Goal: Task Accomplishment & Management: Use online tool/utility

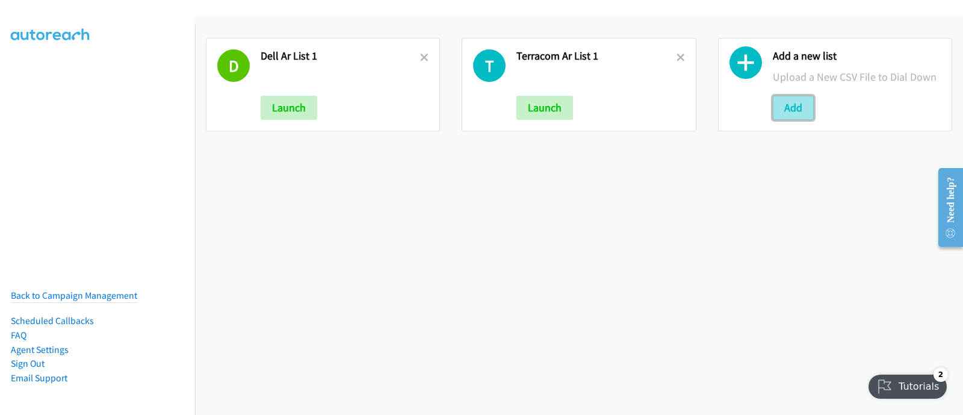
click at [778, 105] on button "Add" at bounding box center [793, 108] width 41 height 24
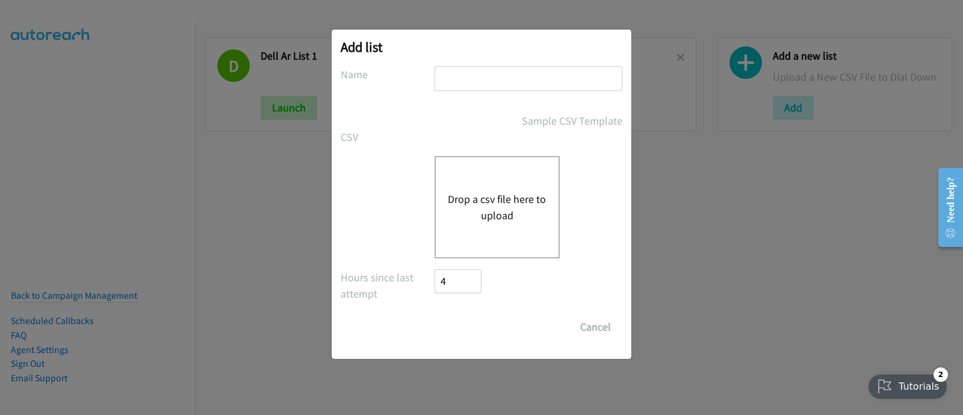
click at [470, 79] on input "text" at bounding box center [529, 78] width 188 height 25
type input "Dell AR list 11"
click at [523, 214] on button "Drop a csv file here to upload" at bounding box center [497, 207] width 99 height 33
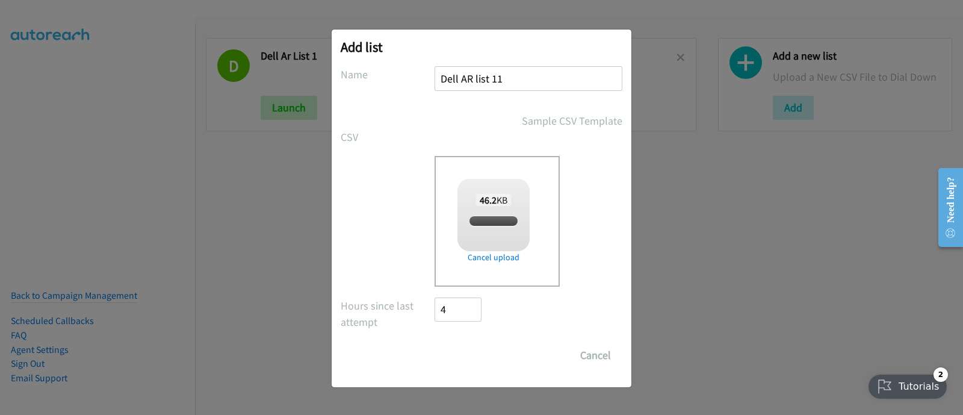
checkbox input "true"
click at [480, 360] on input "Save List" at bounding box center [466, 355] width 63 height 24
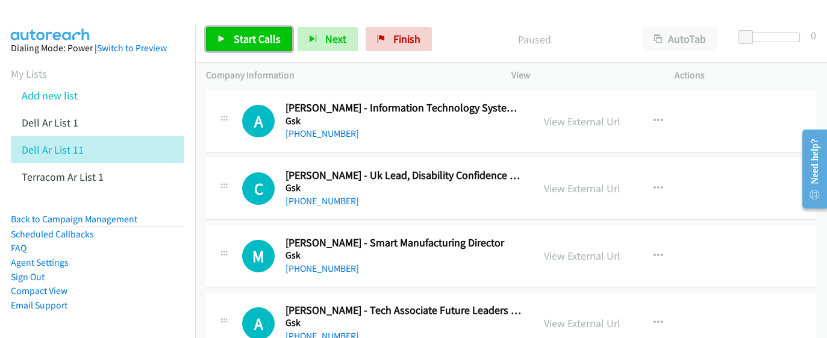
click at [248, 31] on link "Start Calls" at bounding box center [249, 39] width 86 height 24
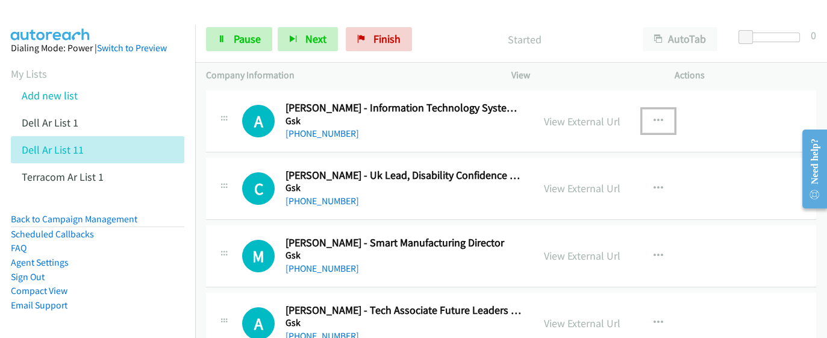
click at [661, 123] on button "button" at bounding box center [658, 121] width 33 height 24
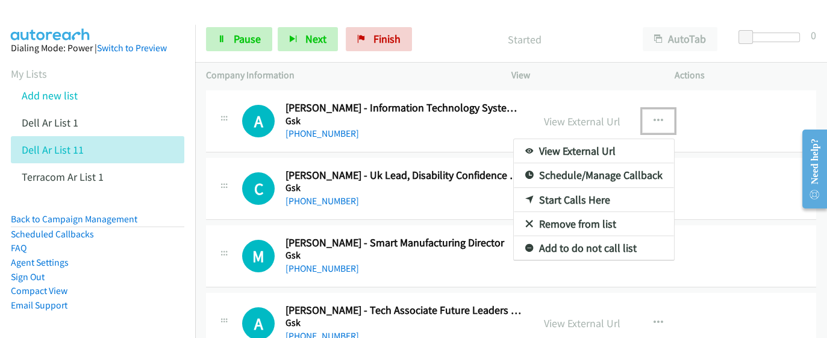
click at [599, 152] on link "View External Url" at bounding box center [593, 151] width 160 height 24
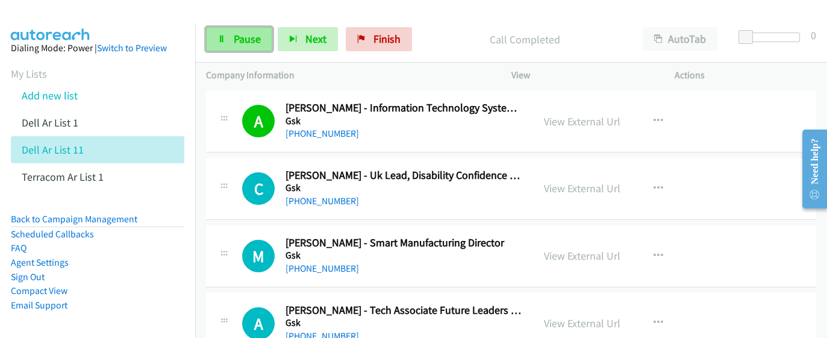
click at [247, 43] on span "Pause" at bounding box center [247, 39] width 27 height 14
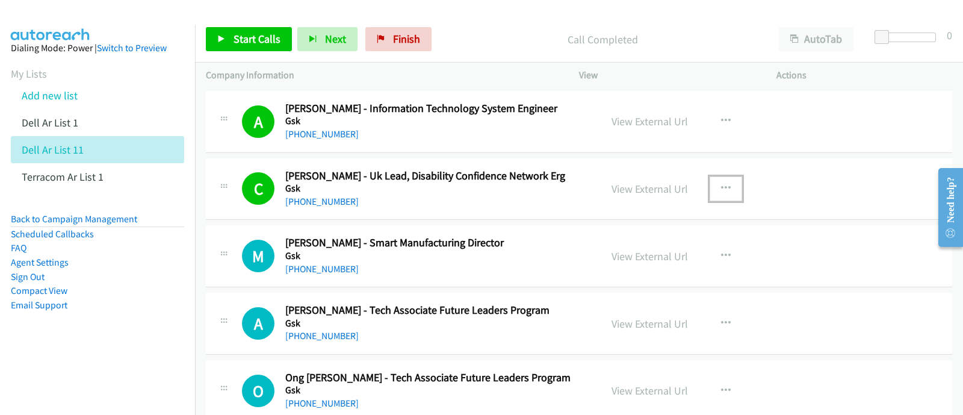
click at [710, 185] on button "button" at bounding box center [726, 188] width 33 height 24
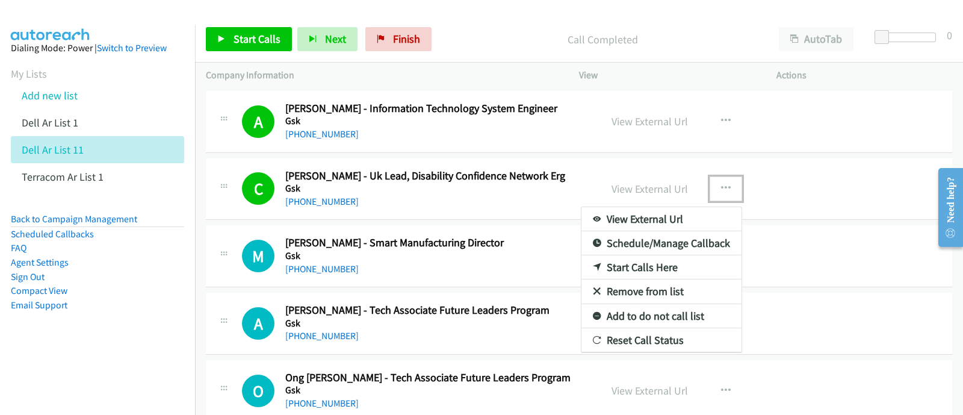
click at [680, 215] on link "View External Url" at bounding box center [662, 219] width 160 height 24
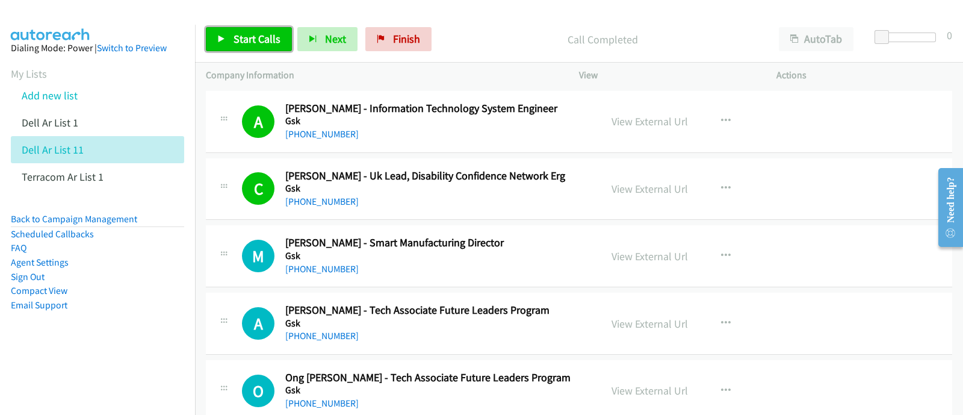
drag, startPoint x: 246, startPoint y: 42, endPoint x: 258, endPoint y: 62, distance: 23.7
click at [245, 42] on span "Start Calls" at bounding box center [257, 39] width 47 height 14
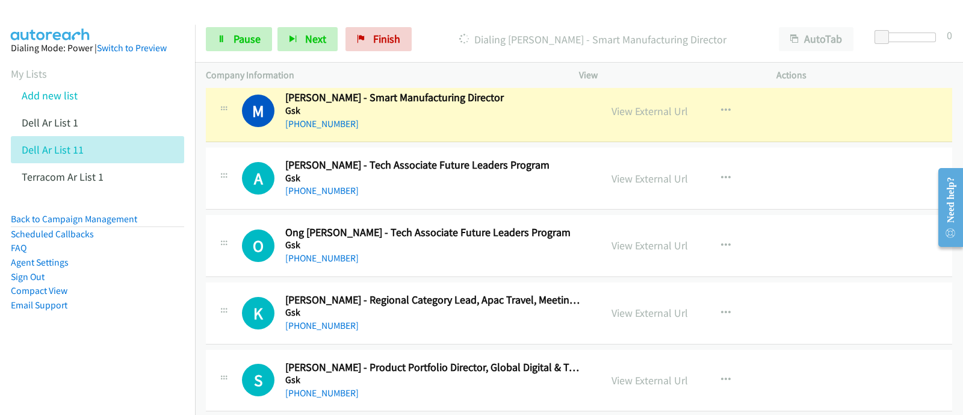
scroll to position [150, 0]
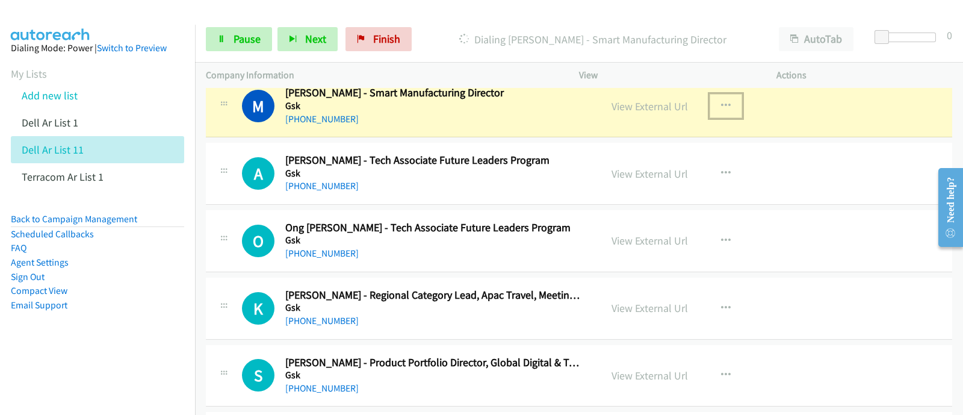
click at [721, 104] on icon "button" at bounding box center [726, 106] width 10 height 10
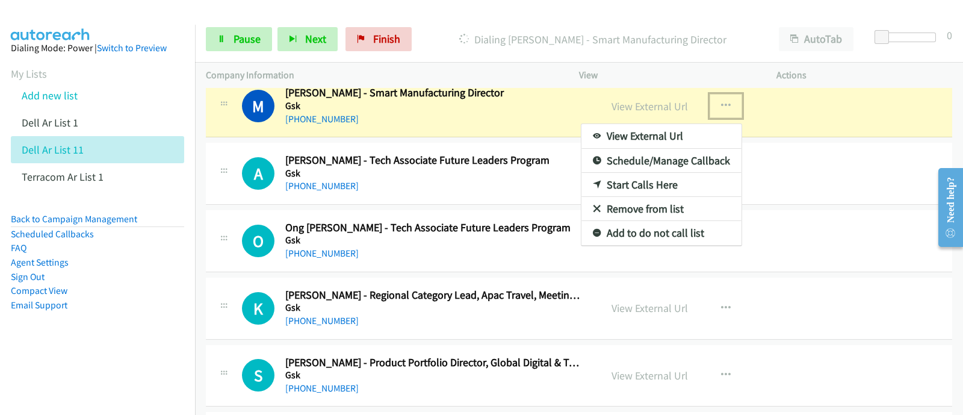
drag, startPoint x: 680, startPoint y: 135, endPoint x: 701, endPoint y: 221, distance: 88.8
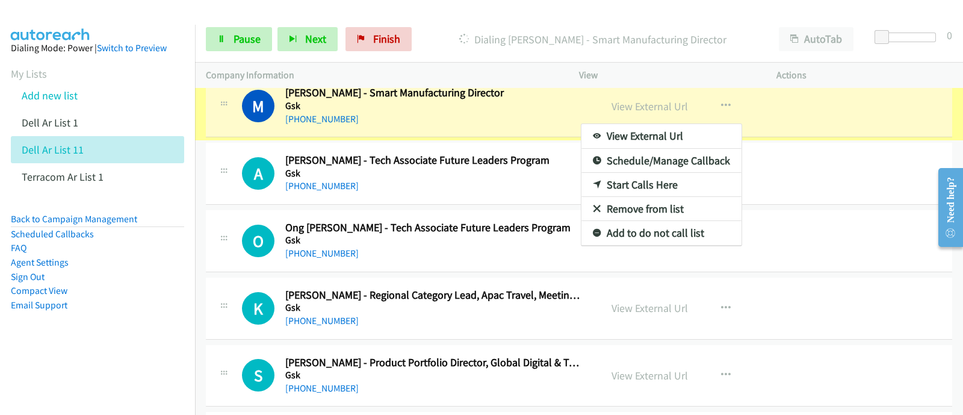
scroll to position [105, 0]
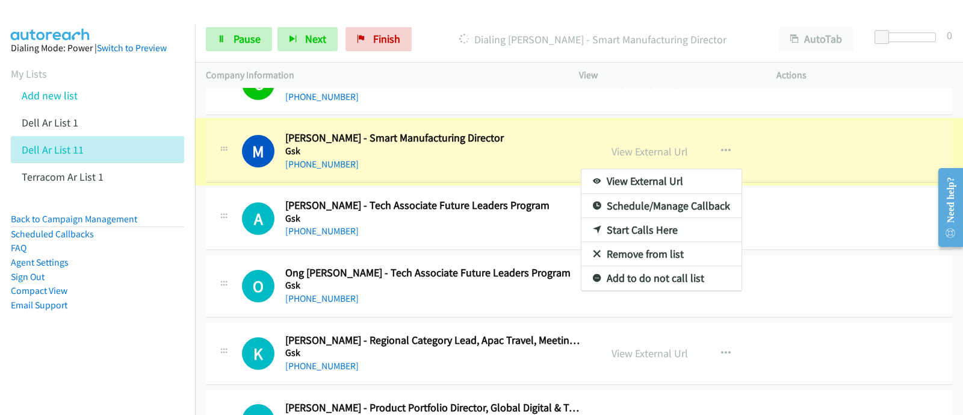
click at [650, 178] on link "View External Url" at bounding box center [662, 181] width 160 height 24
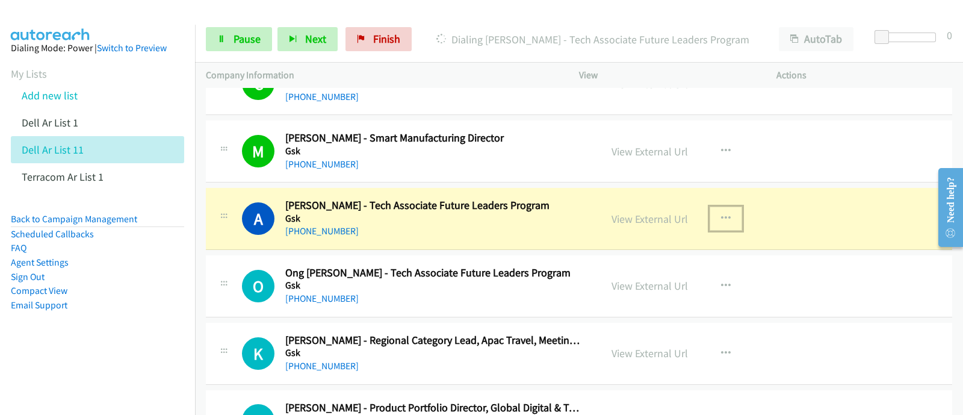
click at [721, 218] on icon "button" at bounding box center [726, 219] width 10 height 10
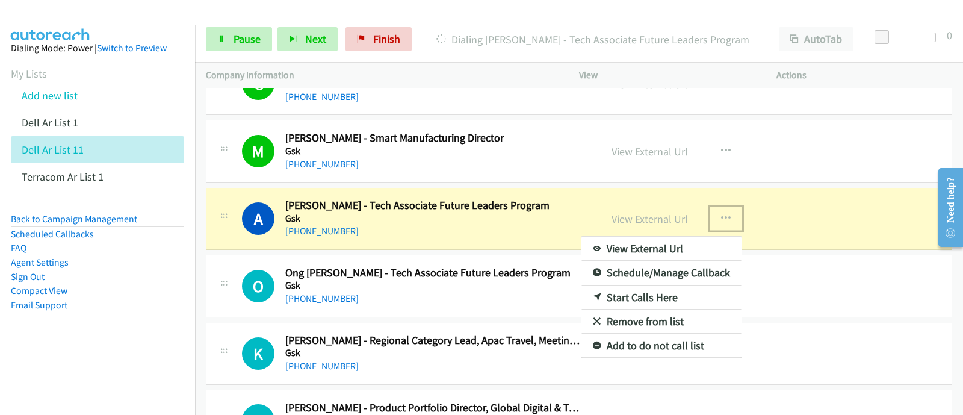
click at [693, 248] on link "View External Url" at bounding box center [662, 249] width 160 height 24
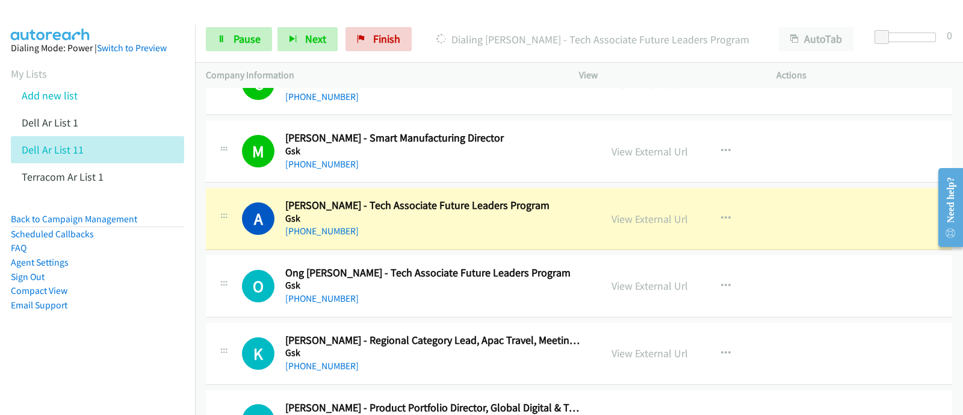
click at [674, 72] on p "View" at bounding box center [667, 75] width 176 height 14
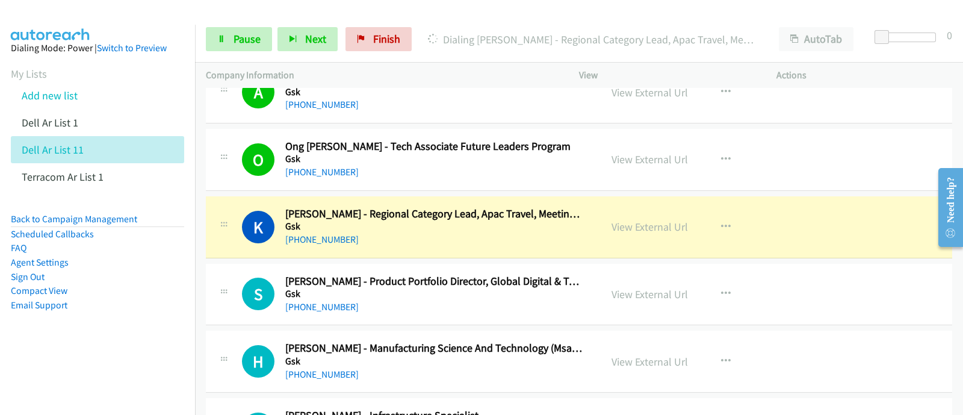
scroll to position [255, 0]
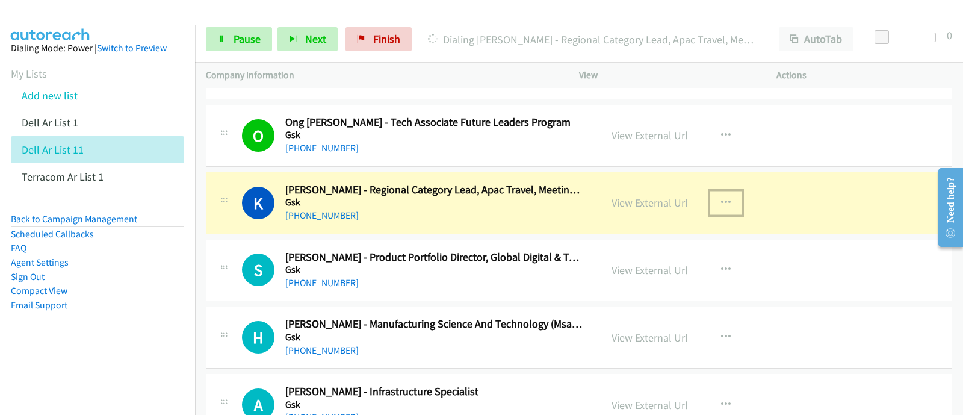
click at [721, 198] on icon "button" at bounding box center [726, 203] width 10 height 10
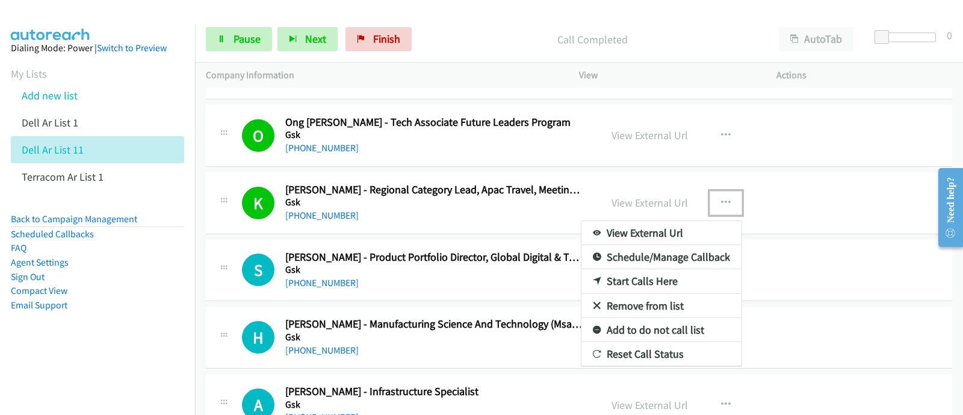
click at [721, 198] on div at bounding box center [481, 207] width 963 height 415
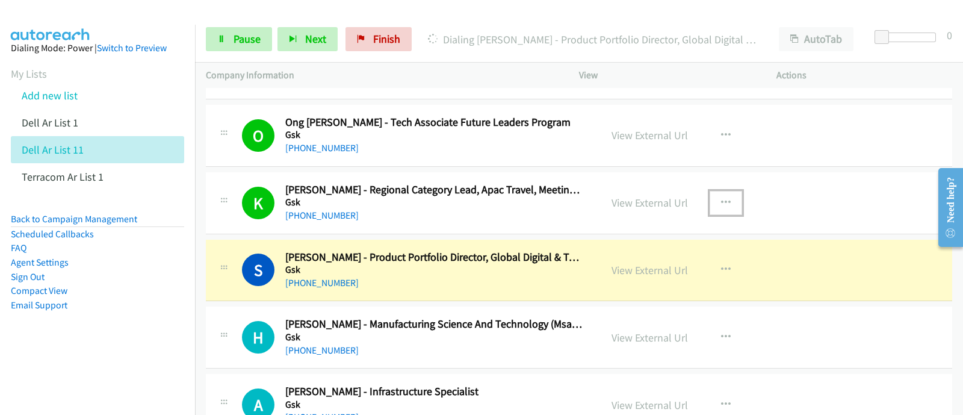
click at [724, 198] on icon "button" at bounding box center [726, 203] width 10 height 10
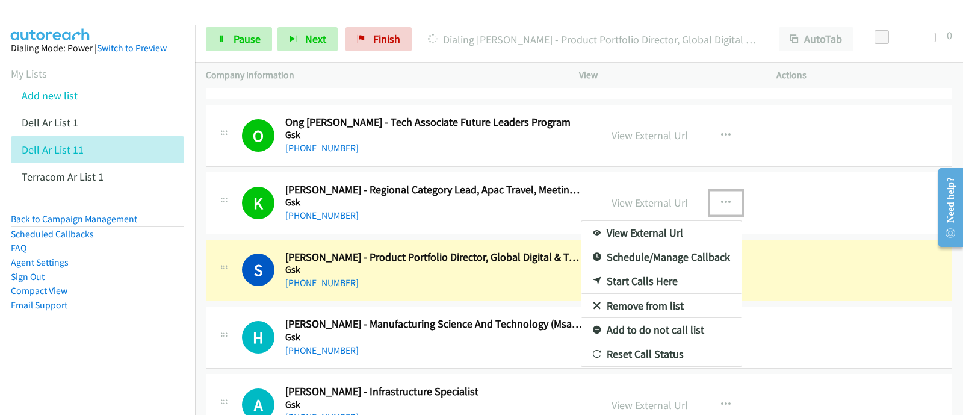
click at [695, 230] on link "View External Url" at bounding box center [662, 233] width 160 height 24
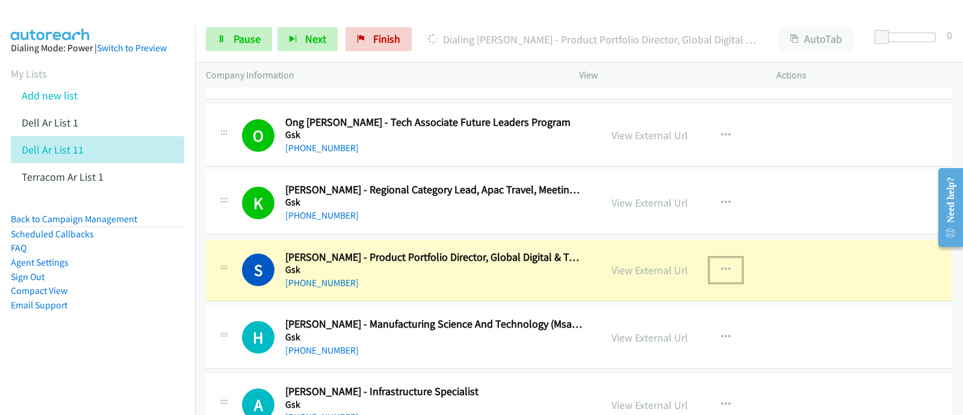
click at [721, 265] on icon "button" at bounding box center [726, 270] width 10 height 10
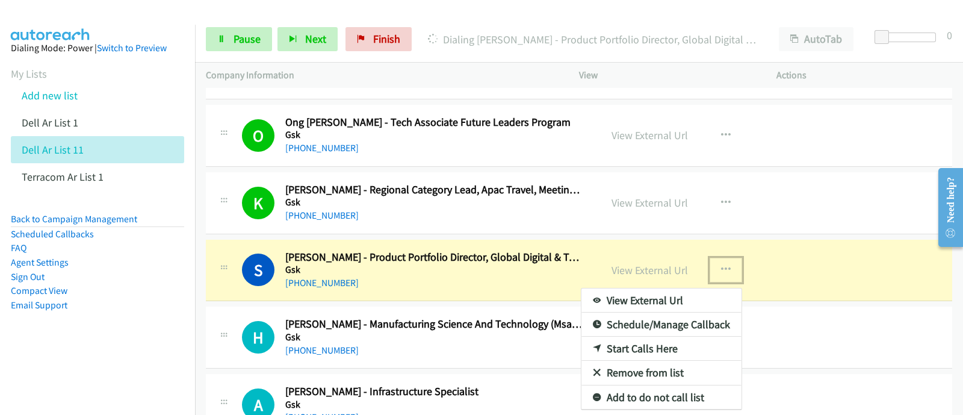
click at [699, 290] on link "View External Url" at bounding box center [662, 300] width 160 height 24
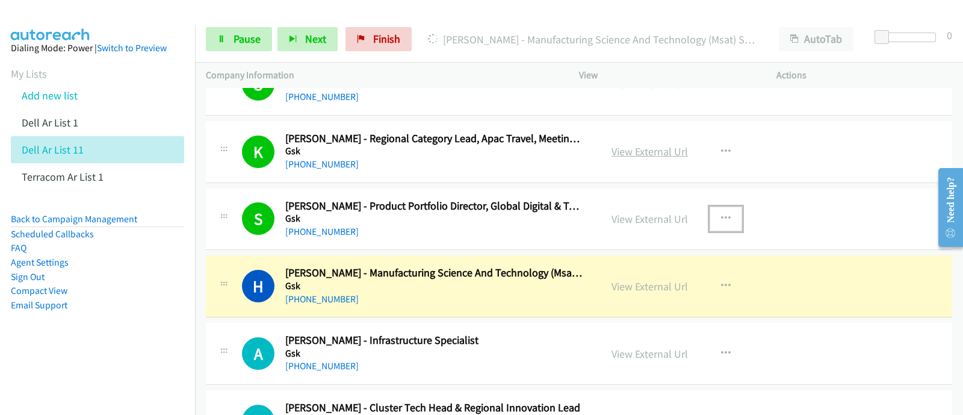
scroll to position [330, 0]
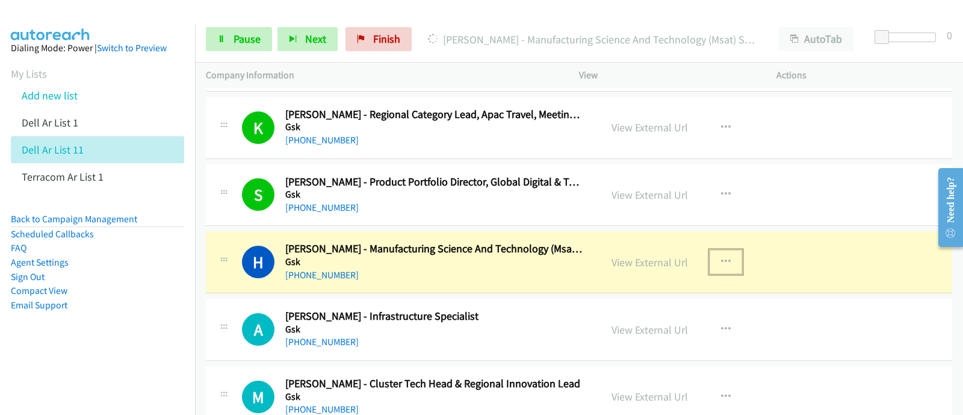
click at [714, 257] on button "button" at bounding box center [726, 262] width 33 height 24
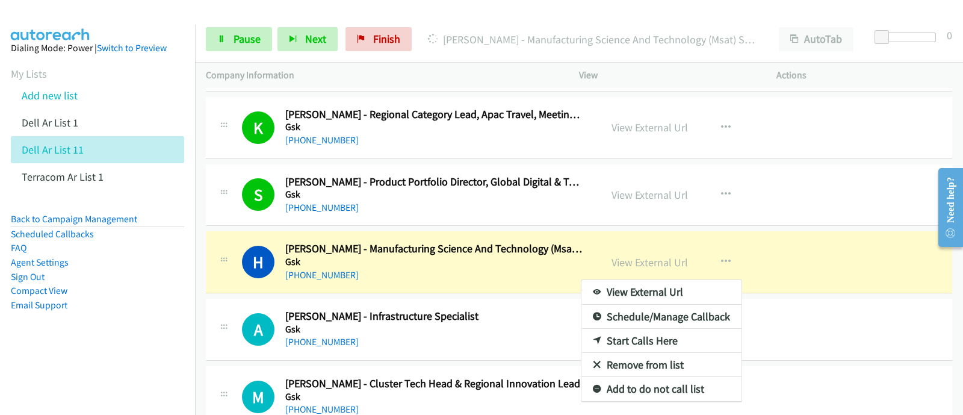
click at [724, 265] on div at bounding box center [481, 207] width 963 height 415
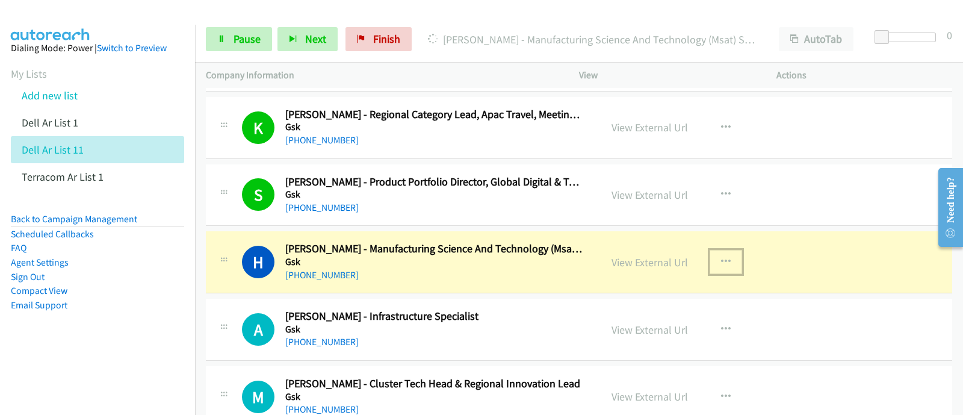
click at [722, 258] on icon "button" at bounding box center [726, 262] width 10 height 10
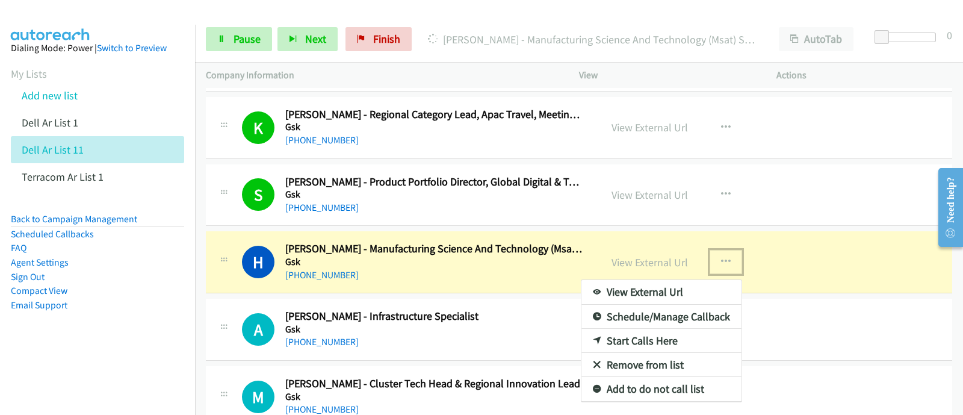
click at [638, 293] on link "View External Url" at bounding box center [662, 292] width 160 height 24
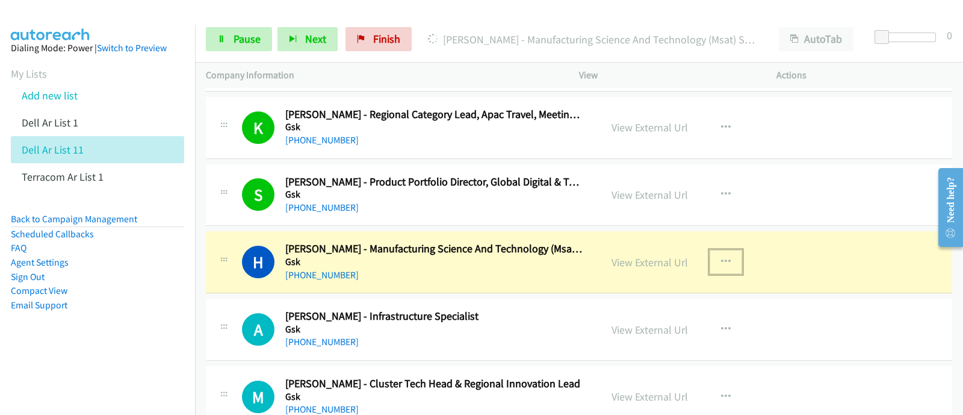
click at [721, 248] on div "View External Url View External Url Schedule/Manage Callback Start Calls Here R…" at bounding box center [705, 262] width 208 height 40
click at [722, 251] on button "button" at bounding box center [726, 262] width 33 height 24
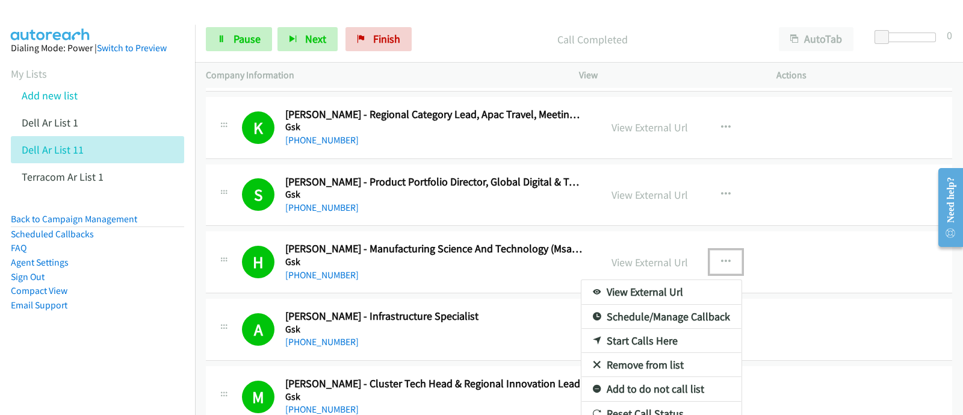
click at [825, 294] on div at bounding box center [481, 207] width 963 height 415
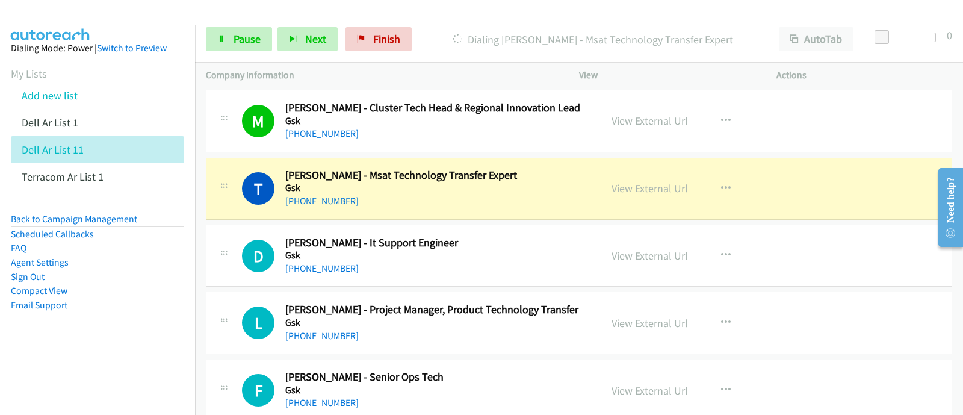
scroll to position [631, 0]
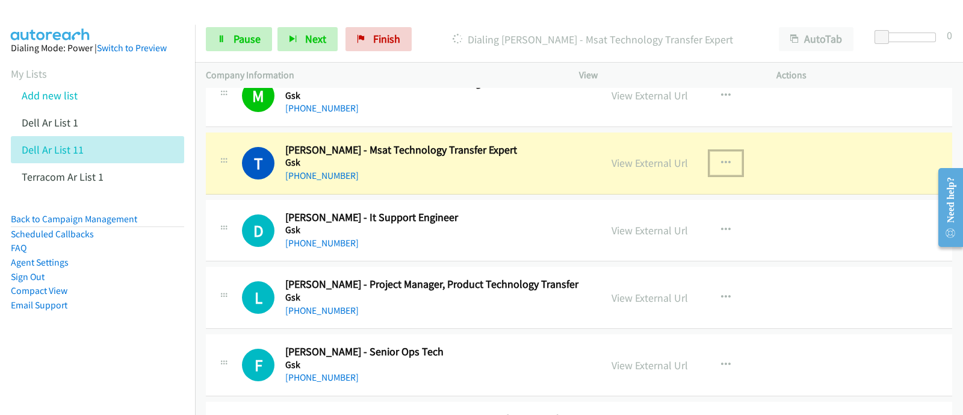
click at [721, 161] on icon "button" at bounding box center [726, 163] width 10 height 10
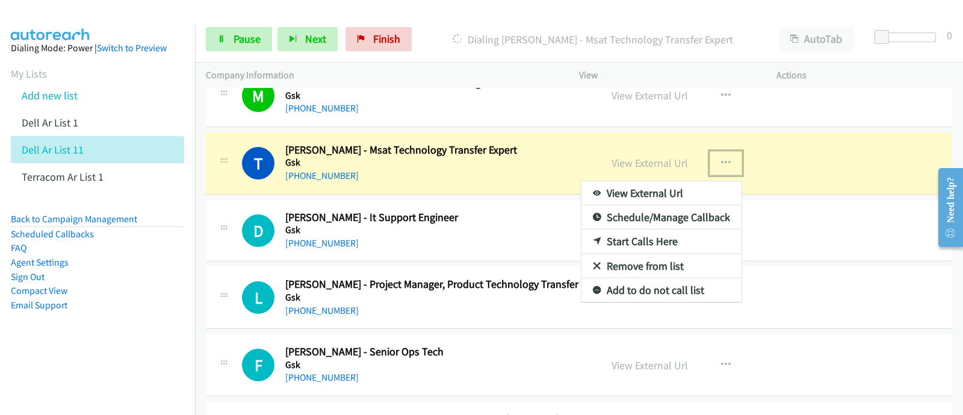
click at [669, 189] on link "View External Url" at bounding box center [662, 193] width 160 height 24
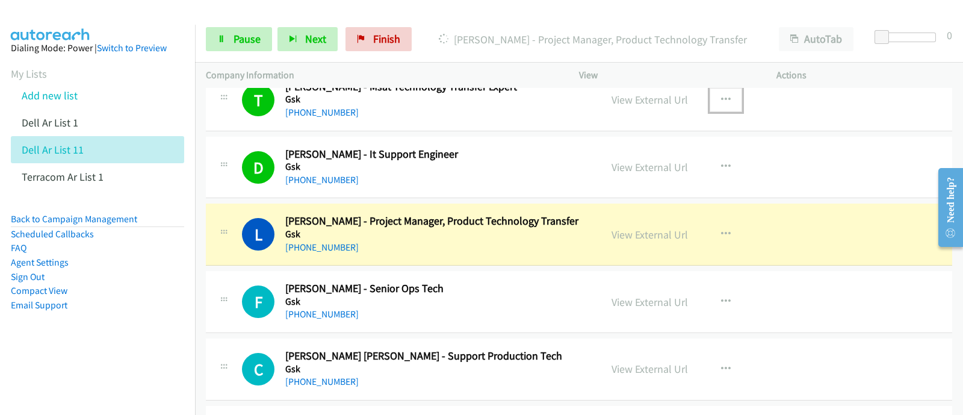
scroll to position [782, 0]
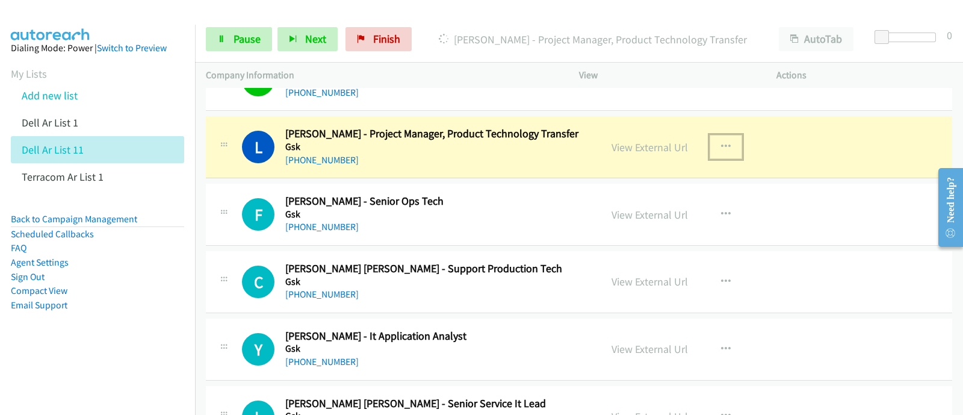
click at [721, 149] on icon "button" at bounding box center [726, 147] width 10 height 10
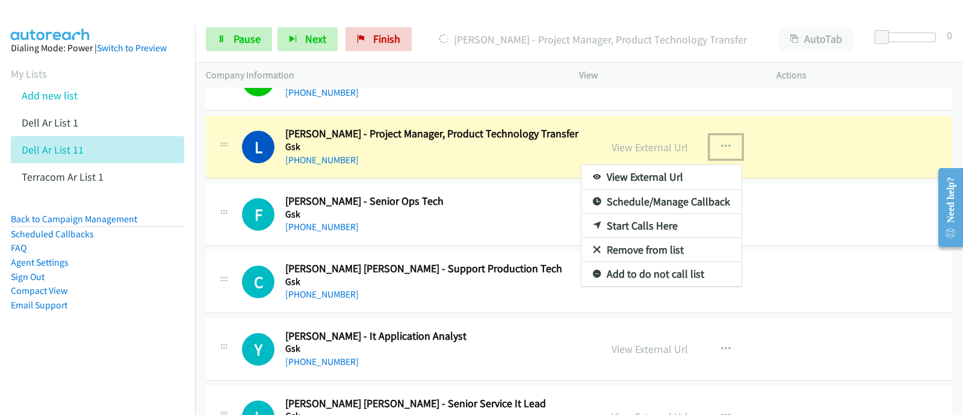
click at [691, 181] on link "View External Url" at bounding box center [662, 177] width 160 height 24
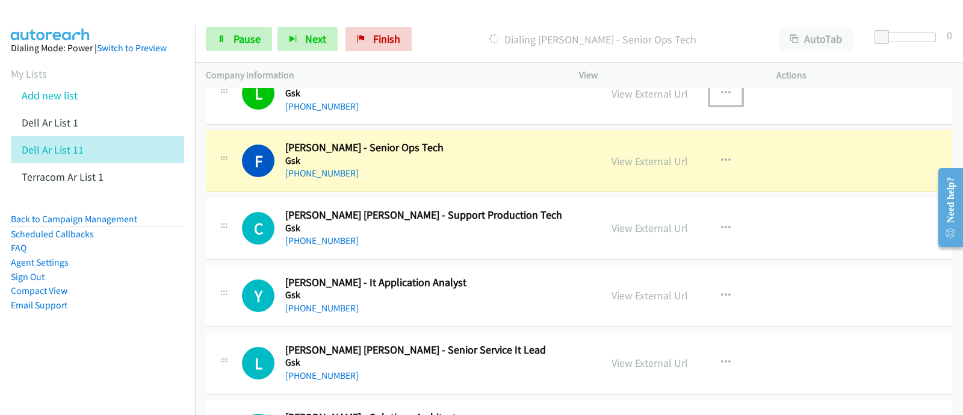
scroll to position [857, 0]
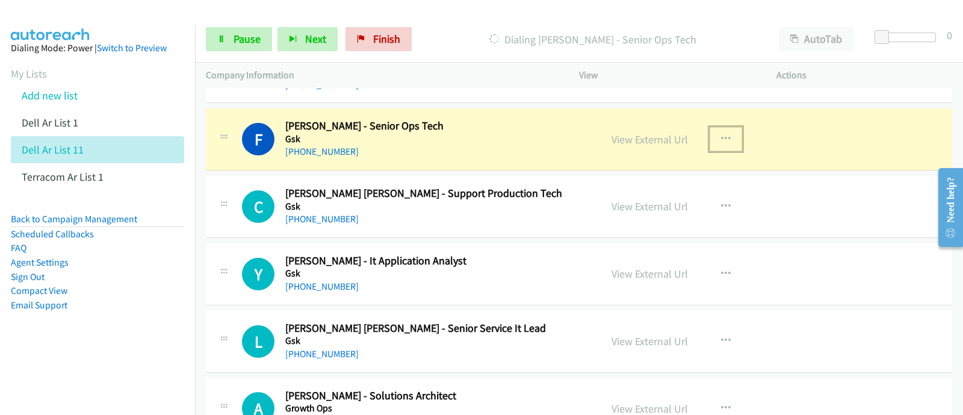
click at [722, 134] on icon "button" at bounding box center [726, 139] width 10 height 10
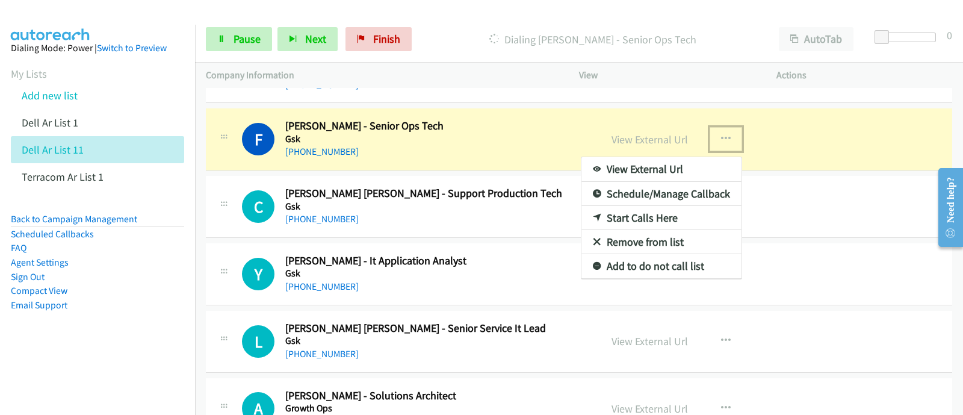
click at [675, 163] on link "View External Url" at bounding box center [662, 169] width 160 height 24
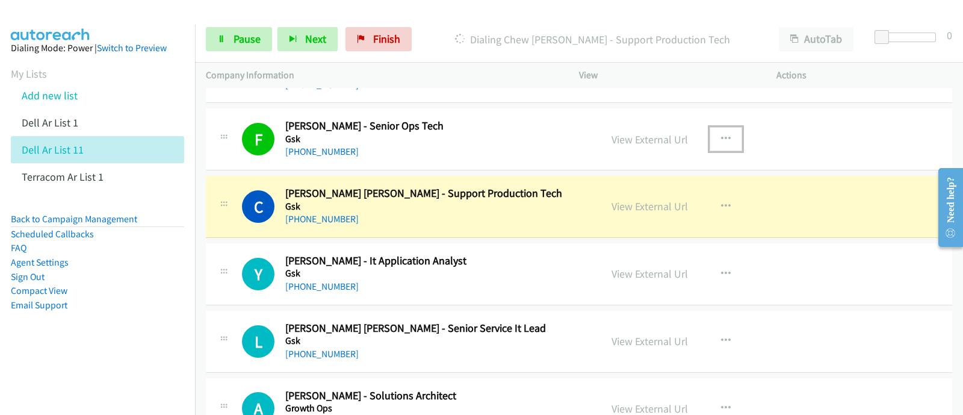
click at [721, 134] on icon "button" at bounding box center [726, 139] width 10 height 10
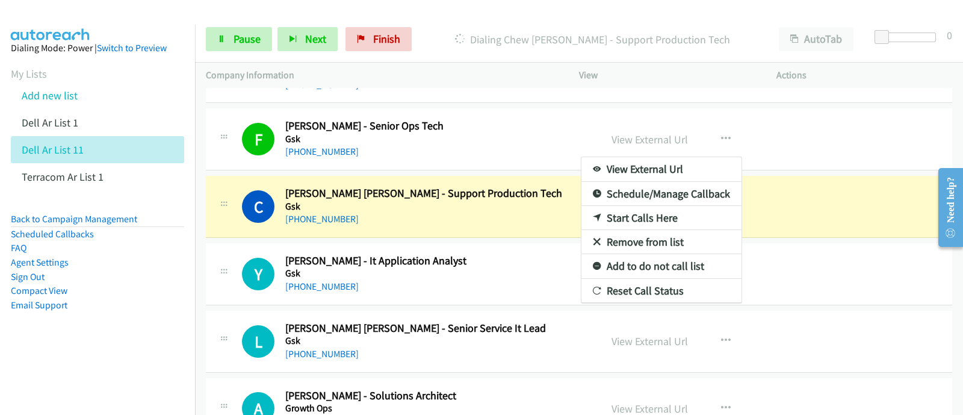
click at [639, 167] on link "View External Url" at bounding box center [662, 169] width 160 height 24
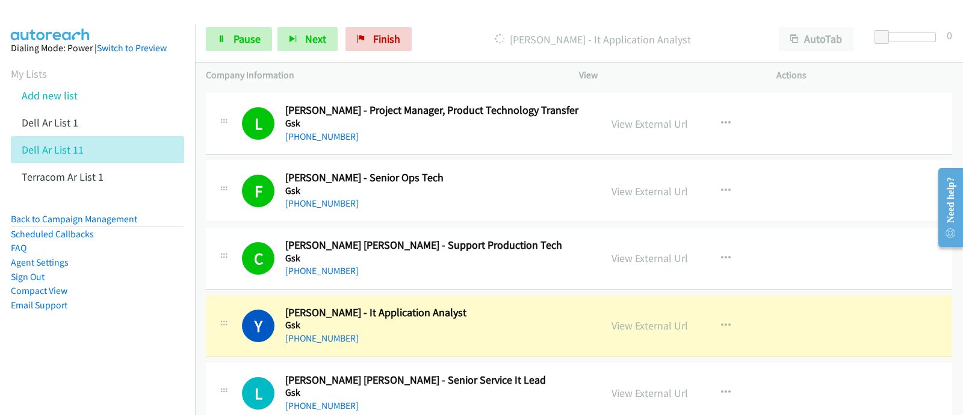
scroll to position [782, 0]
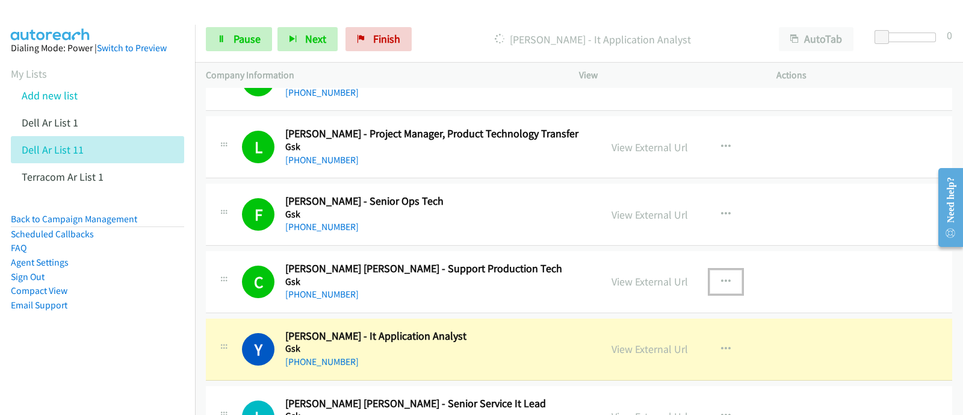
click at [721, 278] on icon "button" at bounding box center [726, 282] width 10 height 10
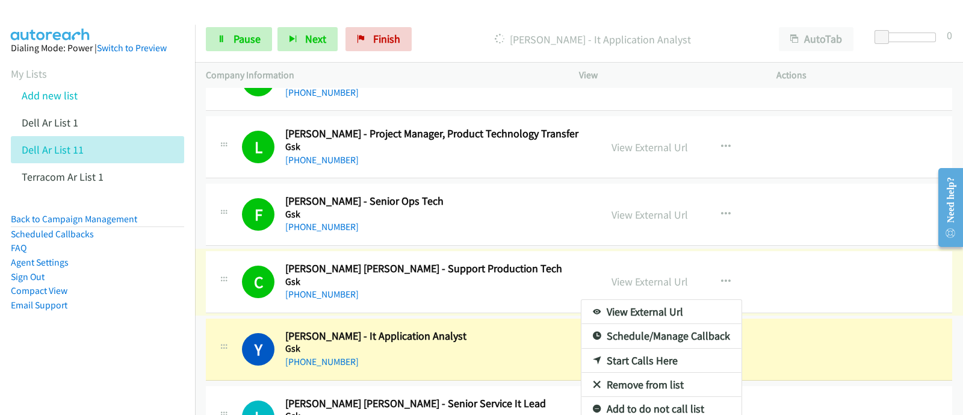
click at [644, 306] on link "View External Url" at bounding box center [662, 312] width 160 height 24
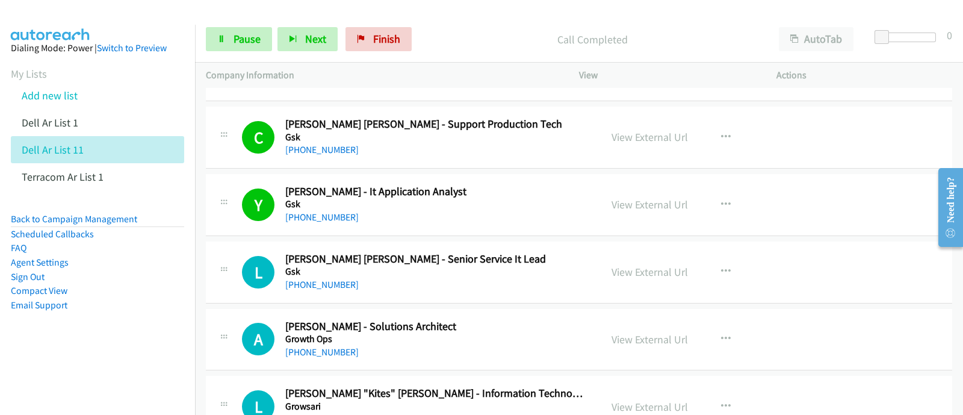
scroll to position [1008, 0]
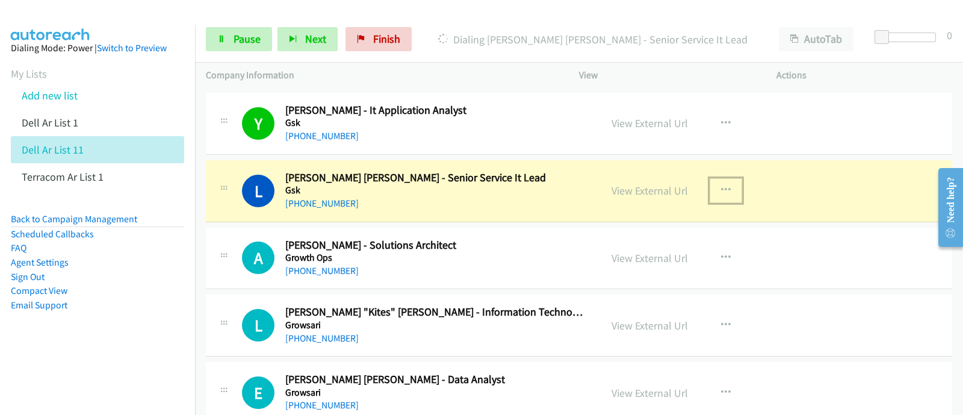
click at [721, 185] on icon "button" at bounding box center [726, 190] width 10 height 10
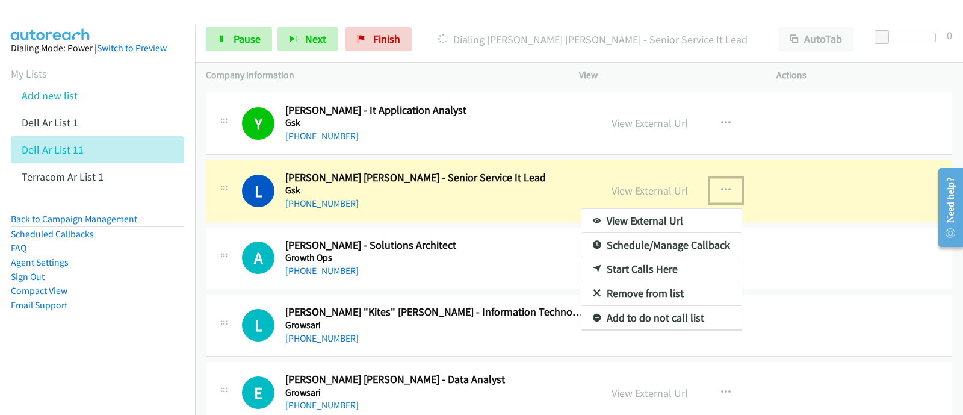
click at [679, 221] on link "View External Url" at bounding box center [662, 221] width 160 height 24
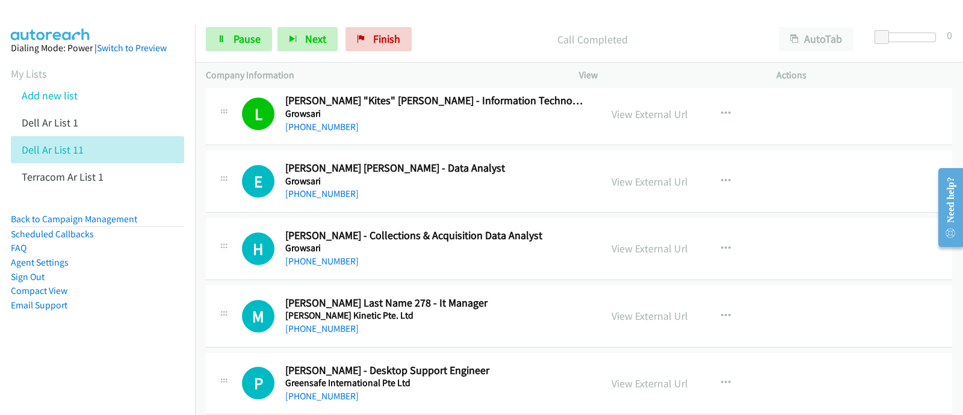
scroll to position [1233, 0]
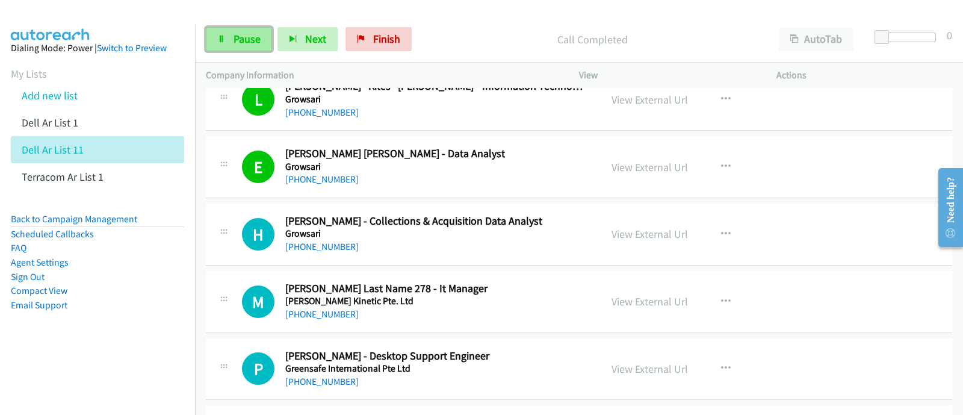
click at [244, 37] on span "Pause" at bounding box center [247, 39] width 27 height 14
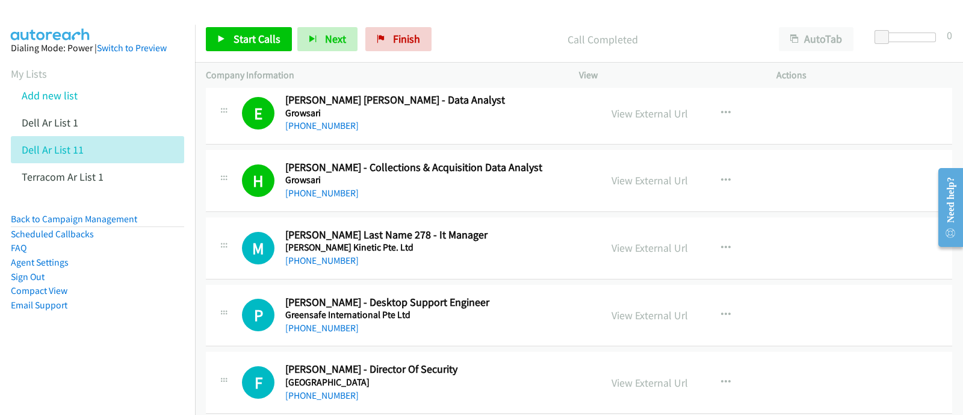
scroll to position [1309, 0]
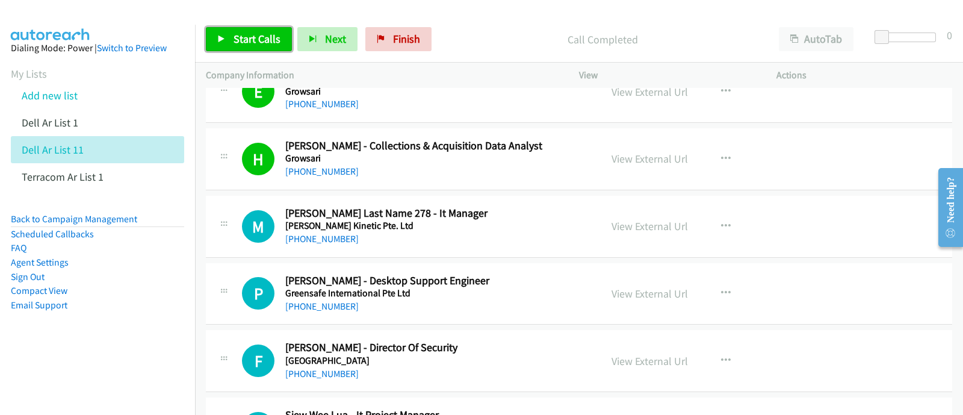
click at [225, 36] on icon at bounding box center [221, 40] width 8 height 8
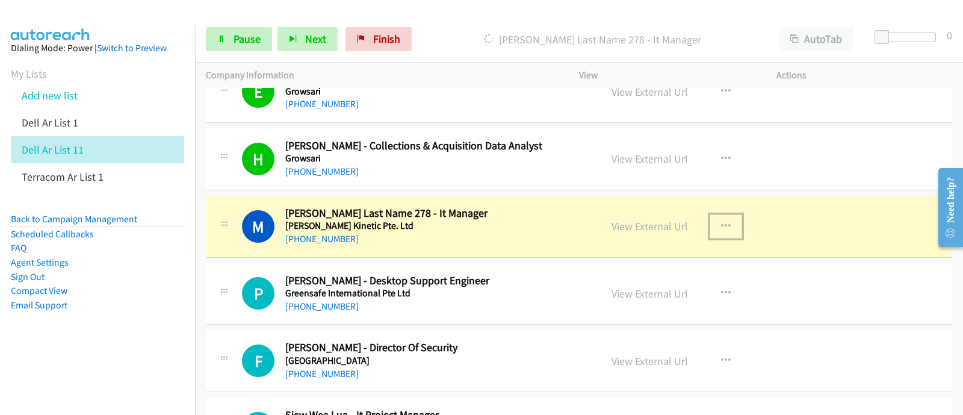
click at [722, 225] on icon "button" at bounding box center [726, 227] width 10 height 10
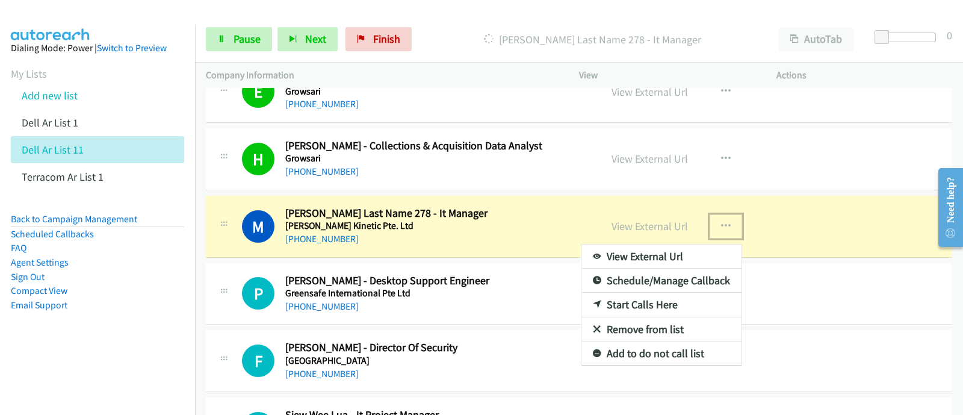
click at [651, 250] on link "View External Url" at bounding box center [662, 256] width 160 height 24
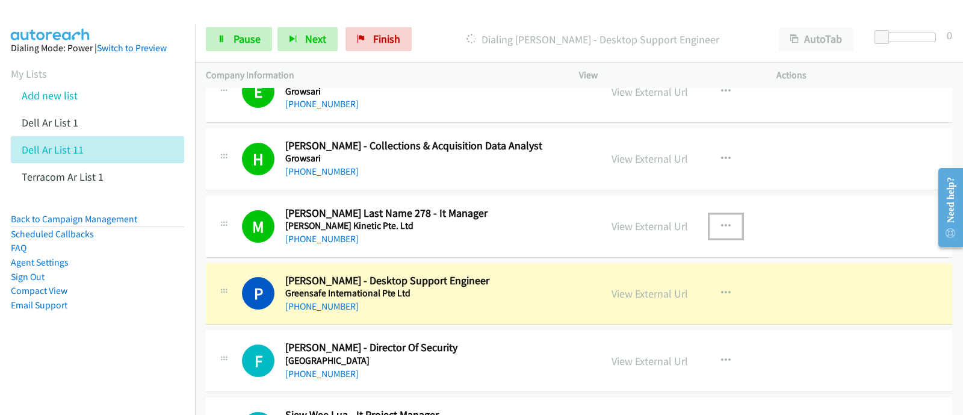
click at [601, 330] on div "F Callback Scheduled Fazli Mahat - Director Of Security Grand Park City Hall As…" at bounding box center [579, 361] width 746 height 62
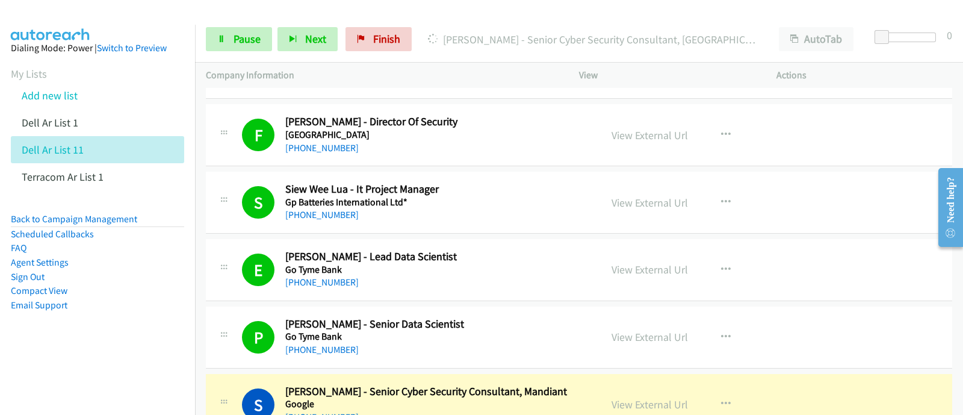
scroll to position [1610, 0]
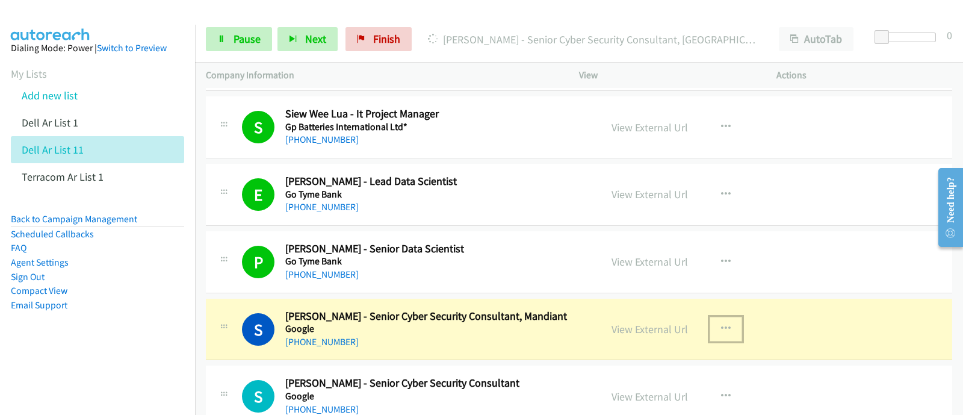
click at [721, 328] on icon "button" at bounding box center [726, 329] width 10 height 10
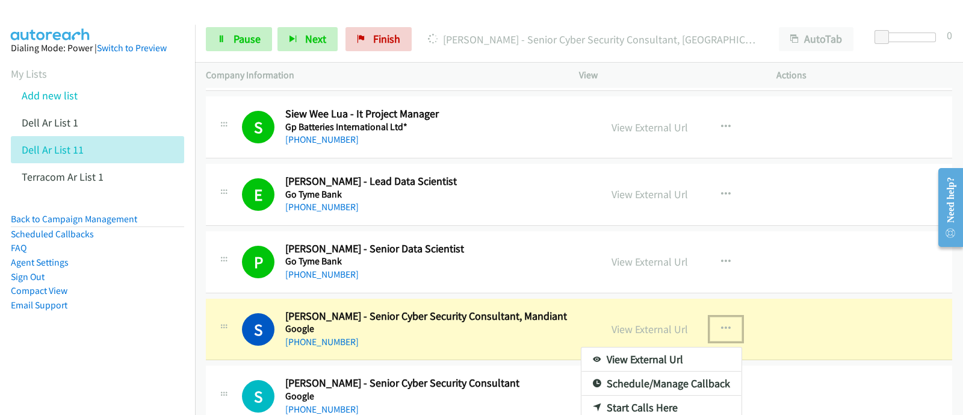
click at [668, 353] on link "View External Url" at bounding box center [662, 359] width 160 height 24
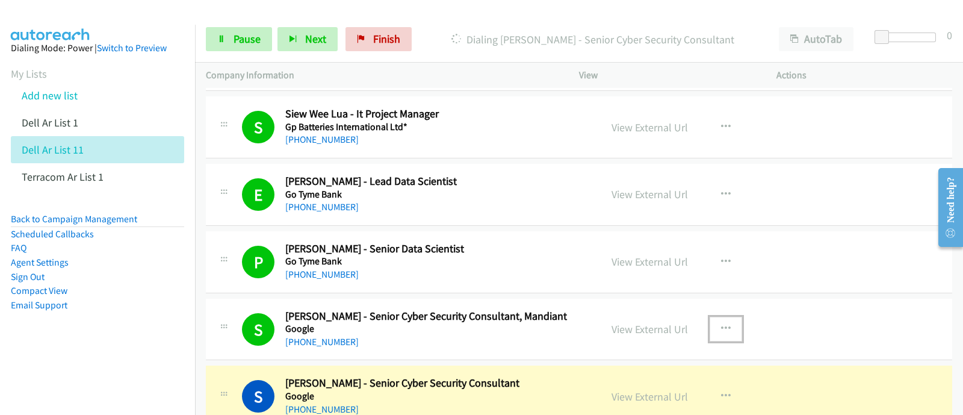
scroll to position [1685, 0]
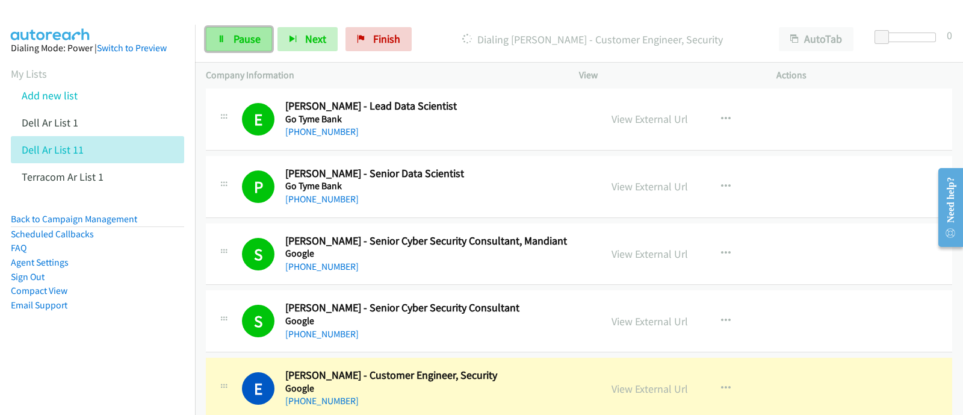
click at [244, 34] on span "Pause" at bounding box center [247, 39] width 27 height 14
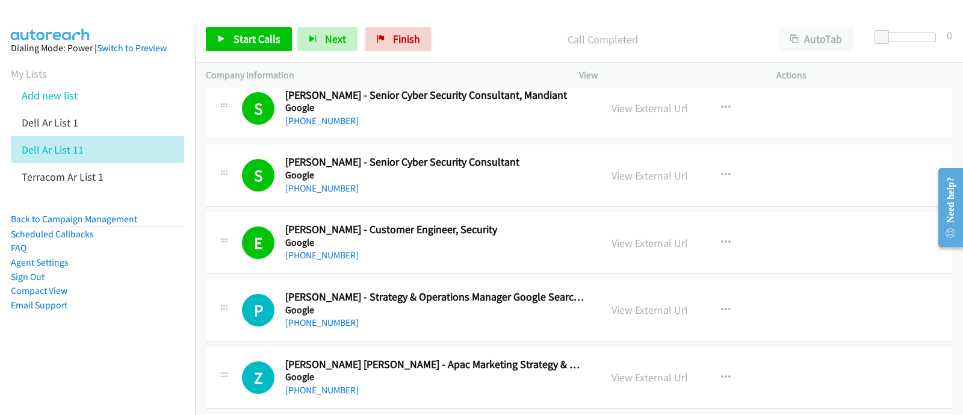
scroll to position [1835, 0]
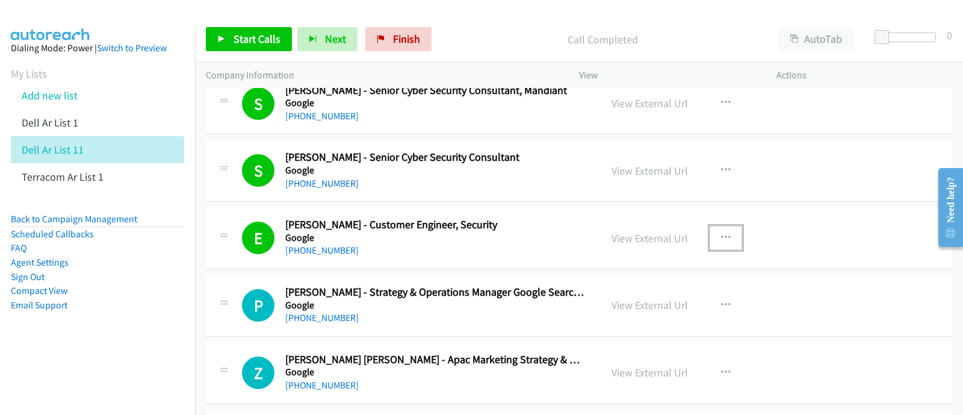
click at [721, 233] on icon "button" at bounding box center [726, 238] width 10 height 10
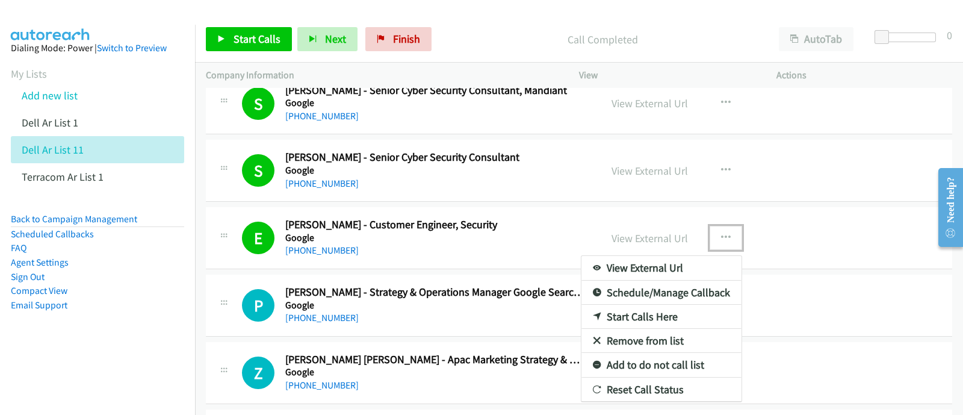
click at [634, 259] on link "View External Url" at bounding box center [662, 268] width 160 height 24
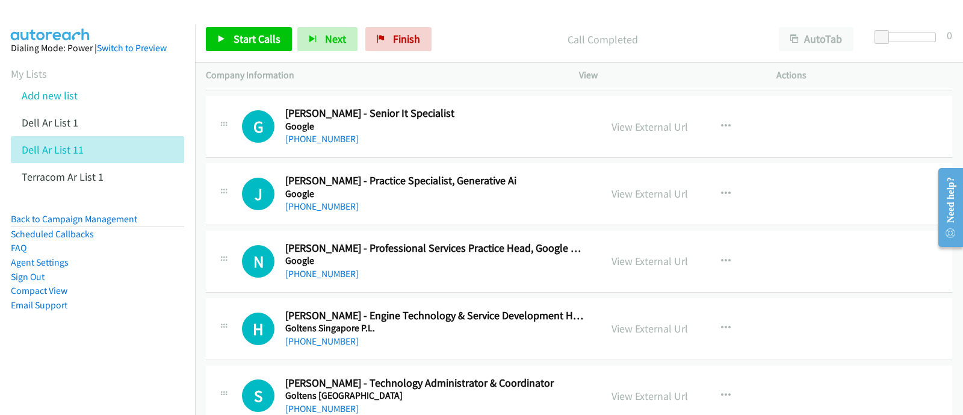
scroll to position [12725, 0]
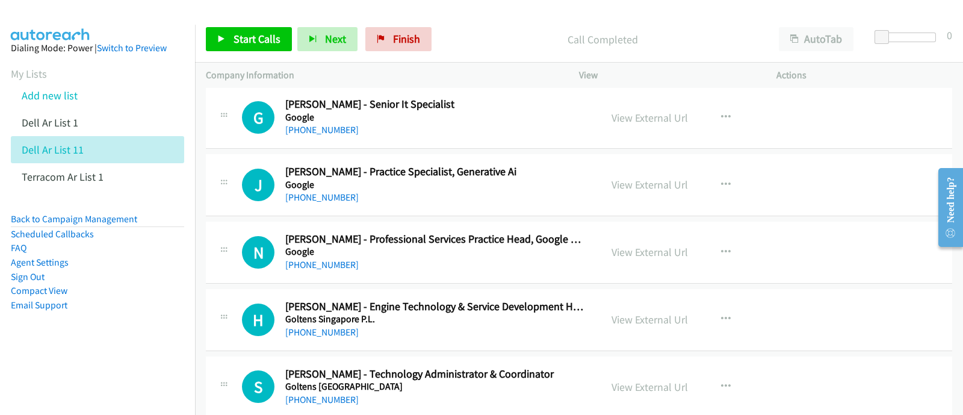
click at [865, 245] on div "N Callback Scheduled Nick Lydon Smith - Professional Services Practice Head, Go…" at bounding box center [579, 253] width 746 height 62
click at [721, 314] on icon "button" at bounding box center [726, 319] width 10 height 10
click at [641, 338] on link "View External Url" at bounding box center [662, 350] width 160 height 24
drag, startPoint x: 106, startPoint y: 323, endPoint x: 101, endPoint y: 318, distance: 6.4
click at [106, 323] on aside "Dialing Mode: Power | Switch to Preview My Lists Add new list Dell Ar List 1 De…" at bounding box center [97, 196] width 195 height 342
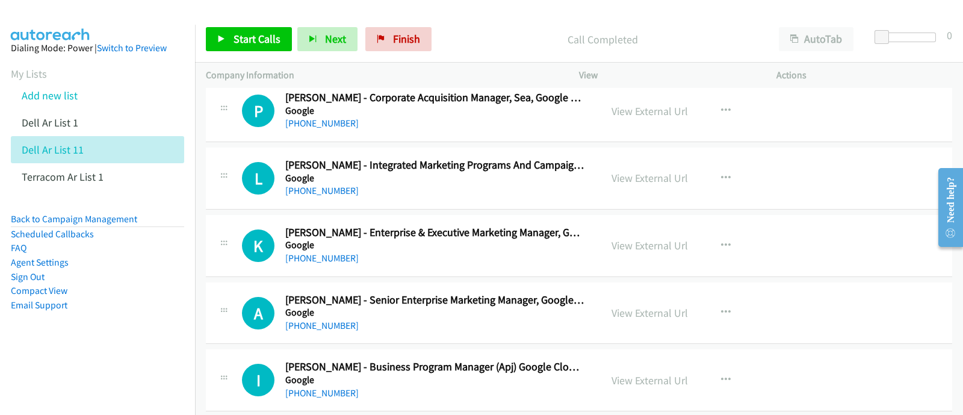
scroll to position [11295, 0]
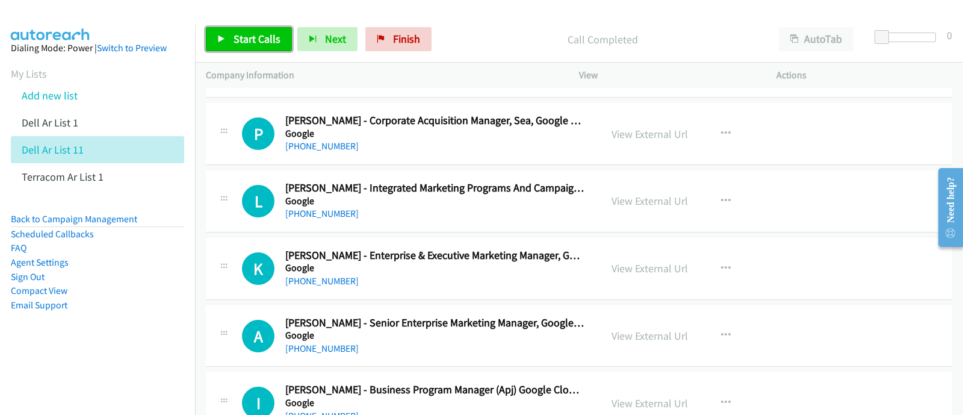
click at [234, 28] on link "Start Calls" at bounding box center [249, 39] width 86 height 24
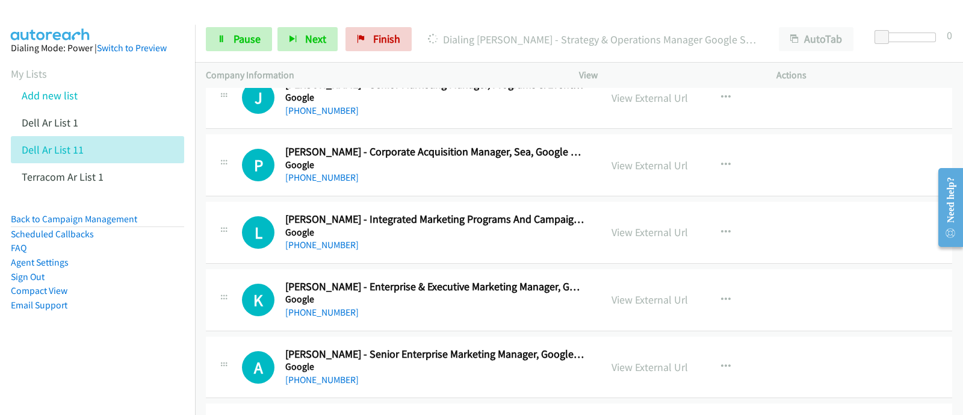
scroll to position [11220, 0]
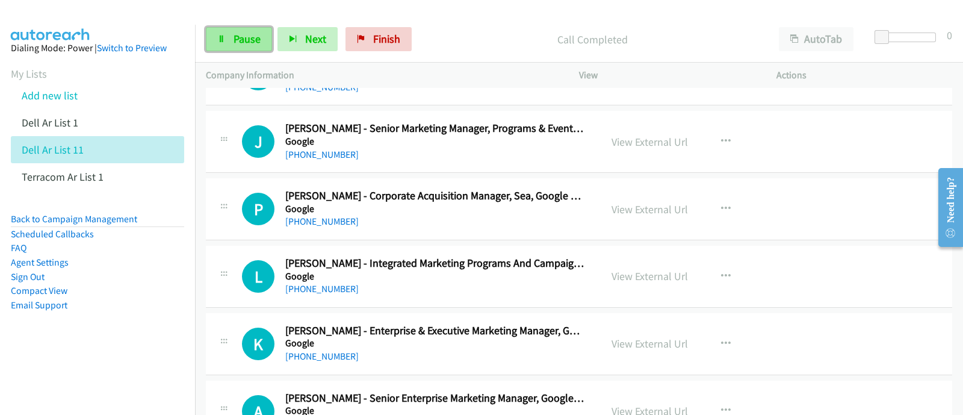
click at [244, 37] on span "Pause" at bounding box center [247, 39] width 27 height 14
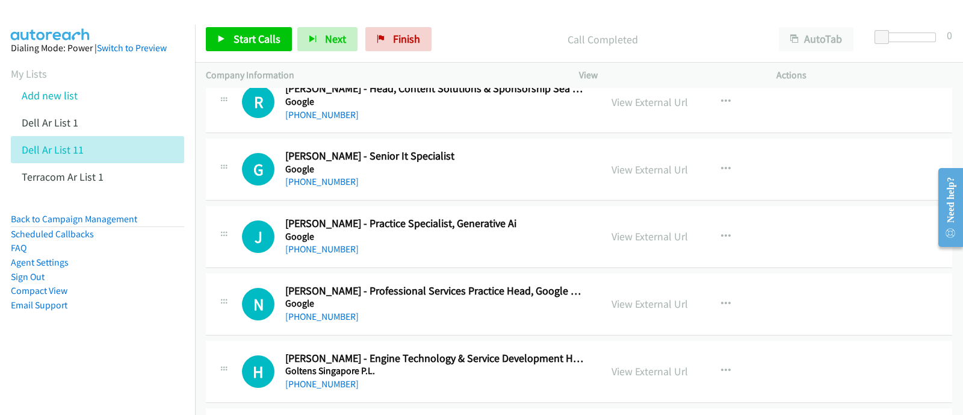
scroll to position [12725, 0]
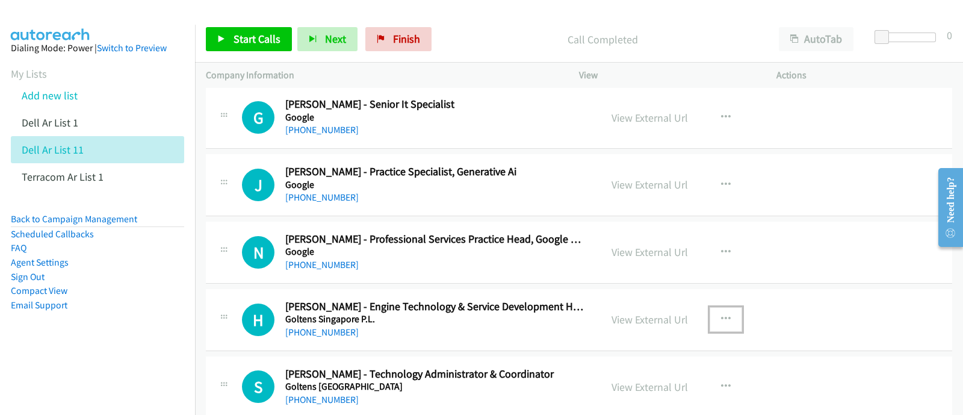
click at [714, 307] on button "button" at bounding box center [726, 319] width 33 height 24
click at [634, 338] on link "View External Url" at bounding box center [662, 350] width 160 height 24
click at [721, 382] on icon "button" at bounding box center [726, 387] width 10 height 10
click at [632, 405] on link "View External Url" at bounding box center [662, 417] width 160 height 24
click at [24, 67] on link "My Lists" at bounding box center [29, 74] width 36 height 14
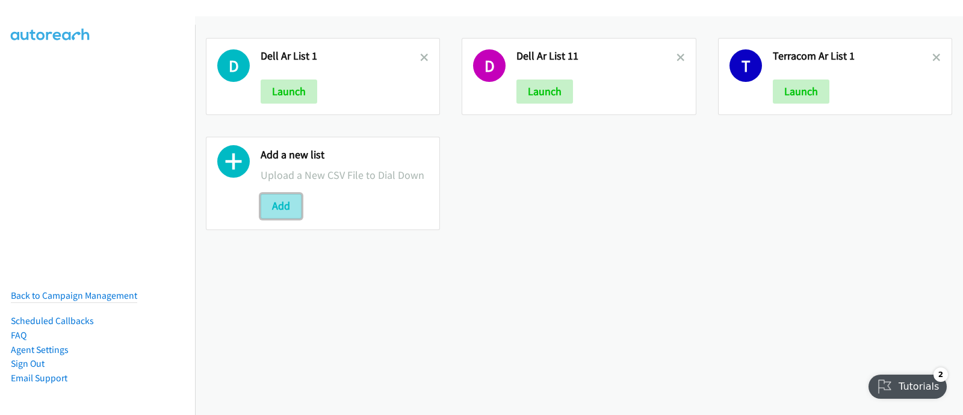
click at [276, 209] on button "Add" at bounding box center [281, 206] width 41 height 24
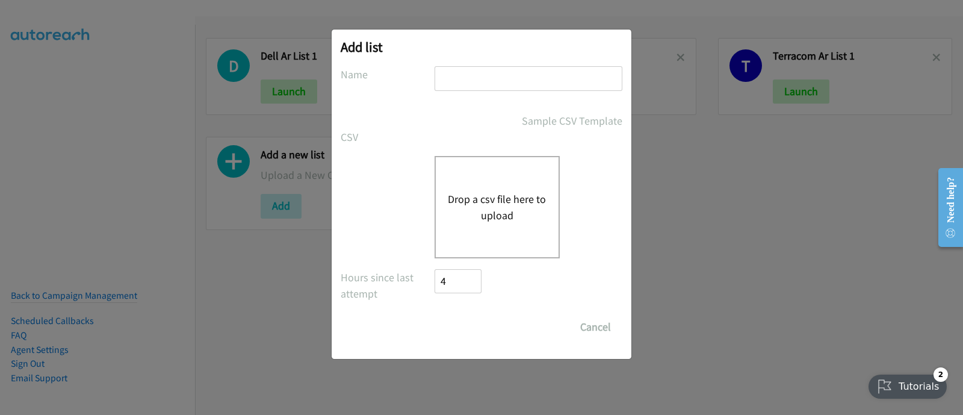
click at [445, 82] on input "text" at bounding box center [529, 78] width 188 height 25
type input "Dell AR list 14"
click at [493, 225] on div "Drop a csv file here to upload" at bounding box center [497, 207] width 125 height 102
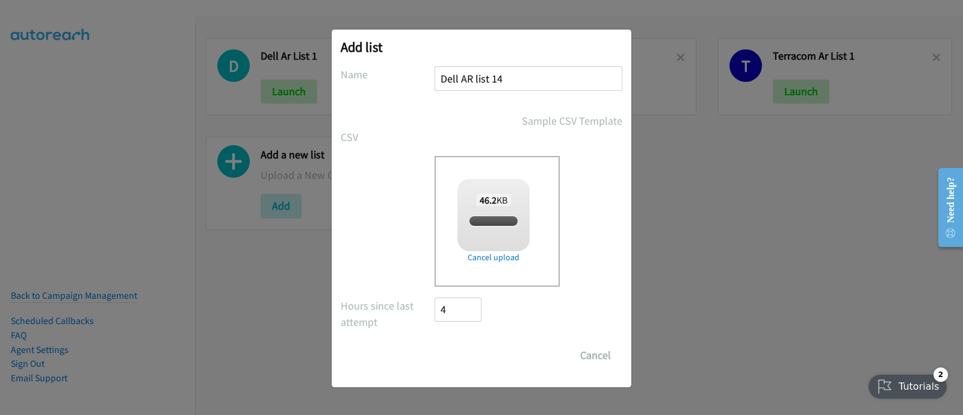
checkbox input "true"
click at [468, 350] on input "Save List" at bounding box center [466, 355] width 63 height 24
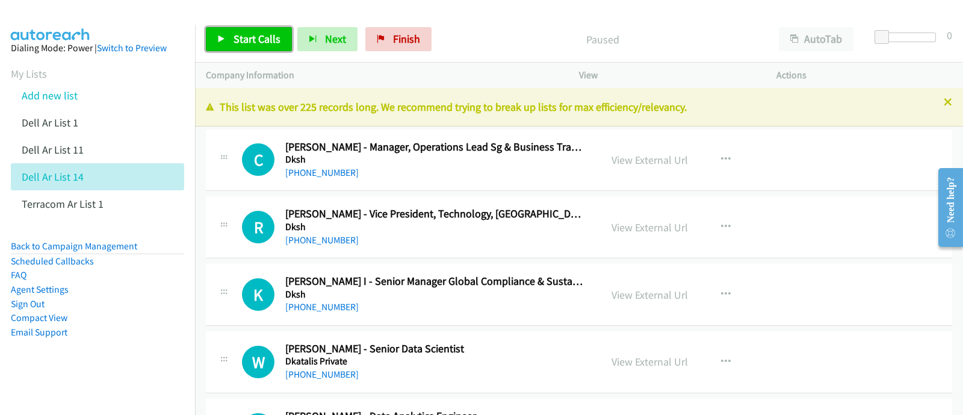
click at [249, 35] on span "Start Calls" at bounding box center [257, 39] width 47 height 14
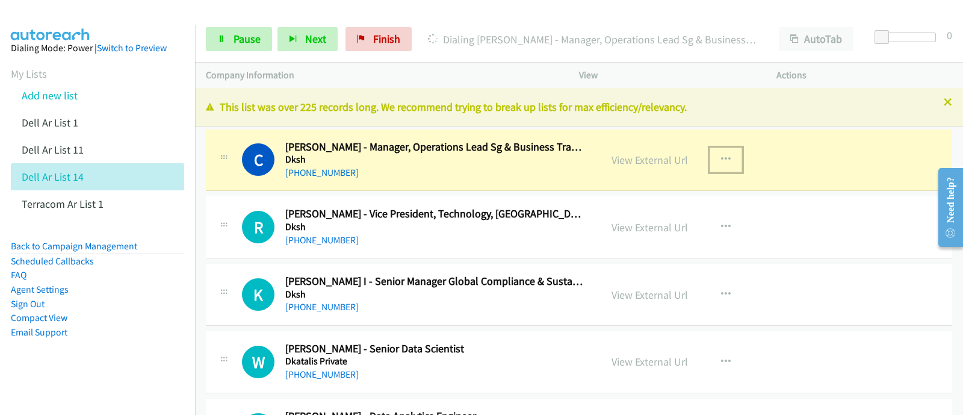
click at [723, 155] on icon "button" at bounding box center [726, 160] width 10 height 10
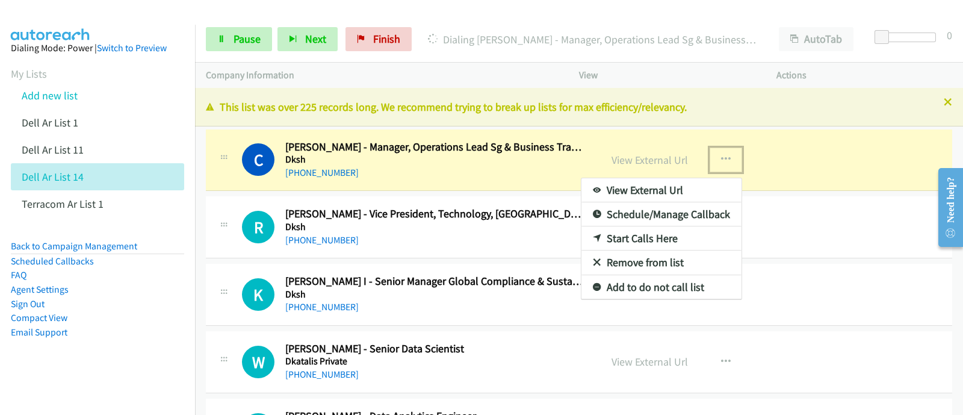
drag, startPoint x: 677, startPoint y: 187, endPoint x: 652, endPoint y: 185, distance: 25.3
drag, startPoint x: 640, startPoint y: 183, endPoint x: 643, endPoint y: 191, distance: 8.4
drag, startPoint x: 647, startPoint y: 187, endPoint x: 656, endPoint y: 191, distance: 9.7
click at [645, 184] on link "View External Url" at bounding box center [662, 190] width 160 height 24
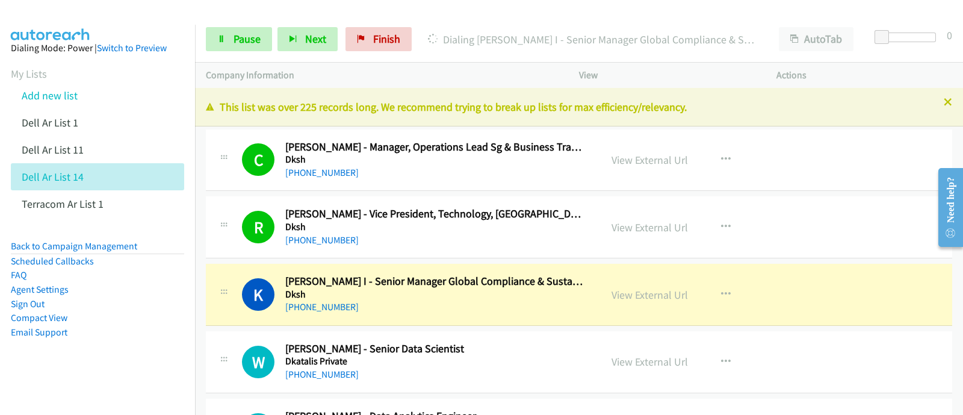
scroll to position [75, 0]
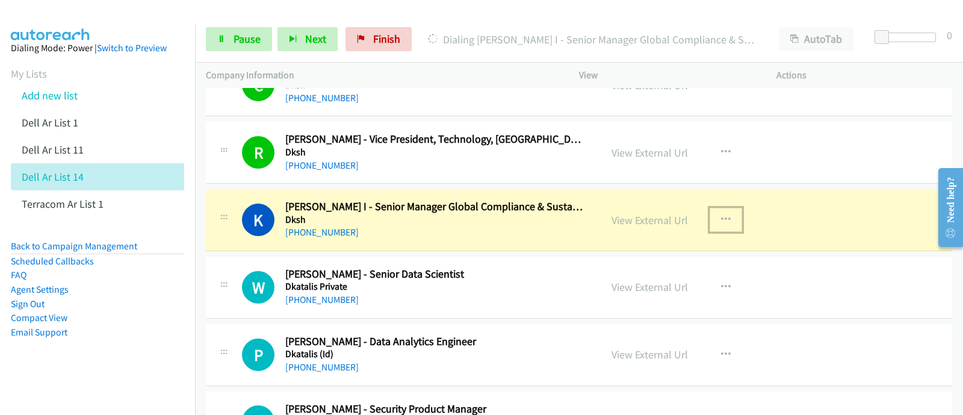
click at [721, 220] on icon "button" at bounding box center [726, 220] width 10 height 10
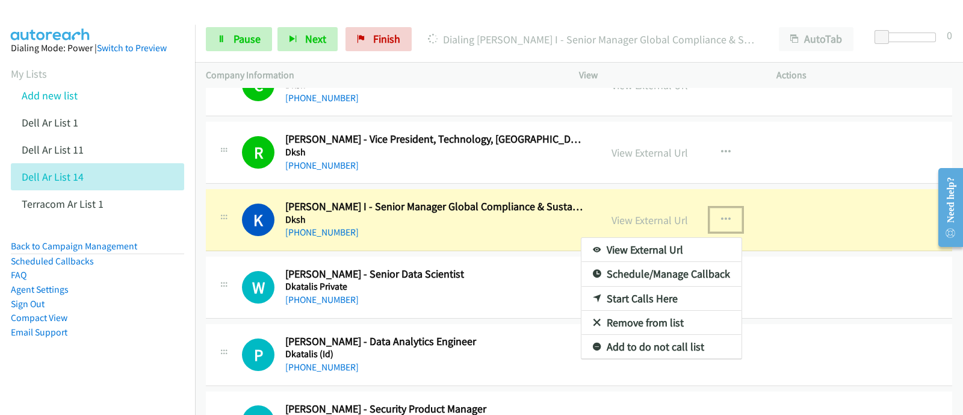
click at [665, 249] on link "View External Url" at bounding box center [662, 250] width 160 height 24
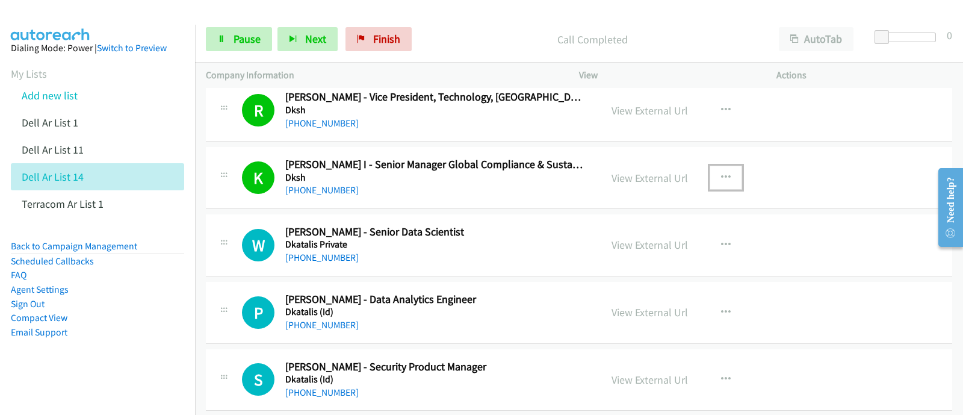
scroll to position [150, 0]
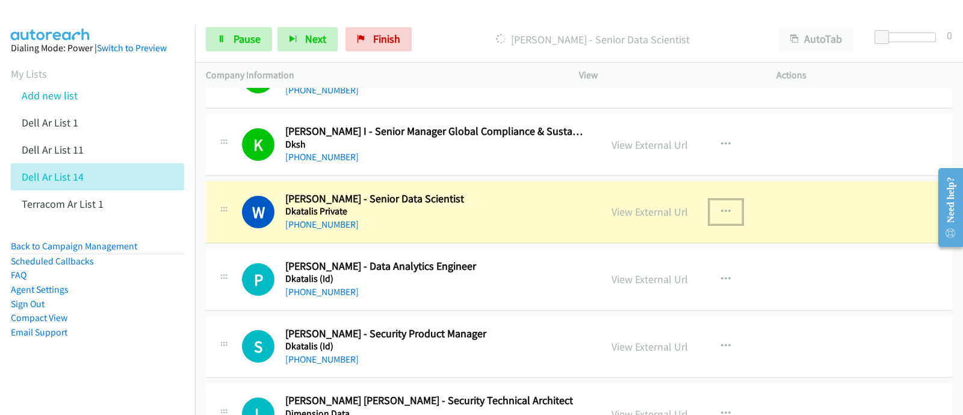
click at [730, 211] on button "button" at bounding box center [726, 212] width 33 height 24
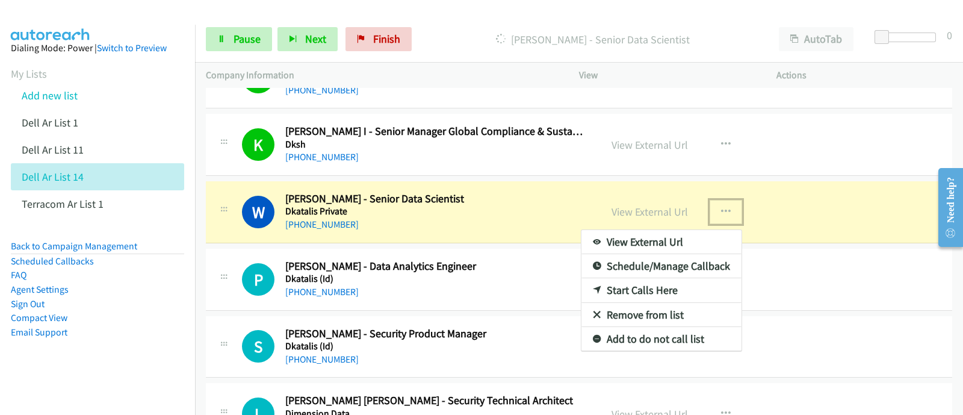
click at [660, 241] on link "View External Url" at bounding box center [662, 242] width 160 height 24
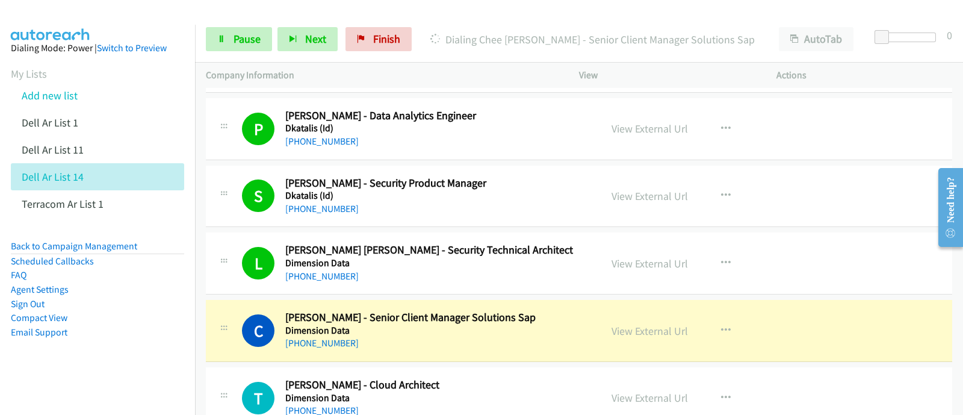
scroll to position [451, 0]
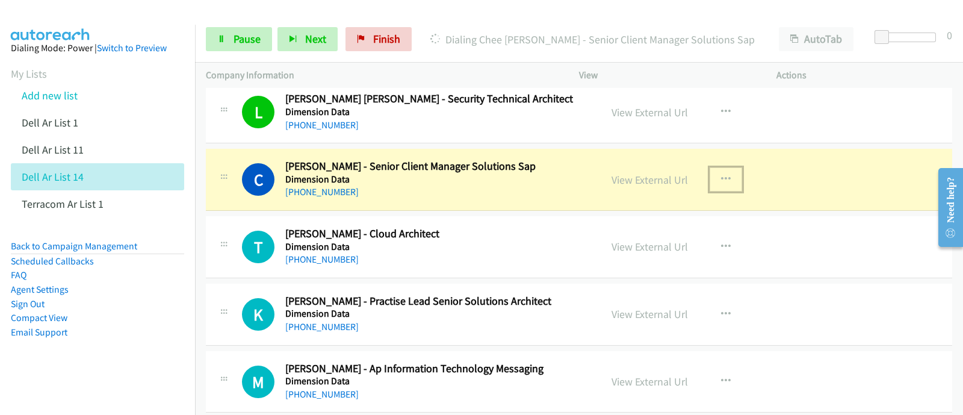
click at [714, 169] on button "button" at bounding box center [726, 179] width 33 height 24
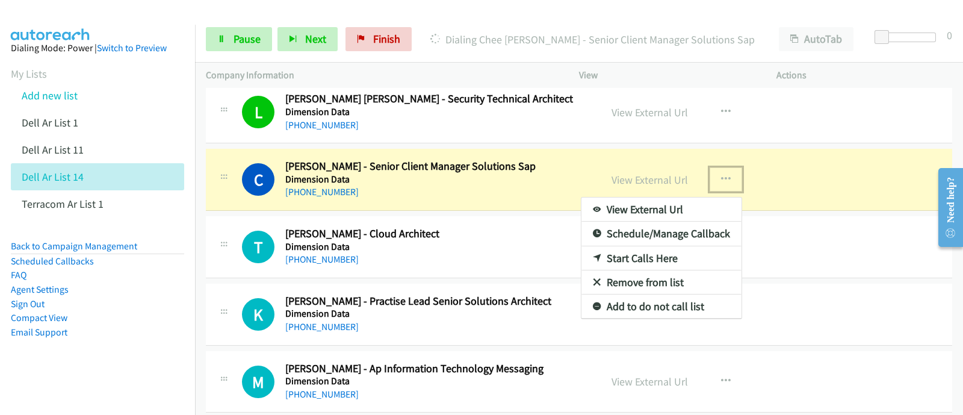
click at [662, 204] on link "View External Url" at bounding box center [662, 209] width 160 height 24
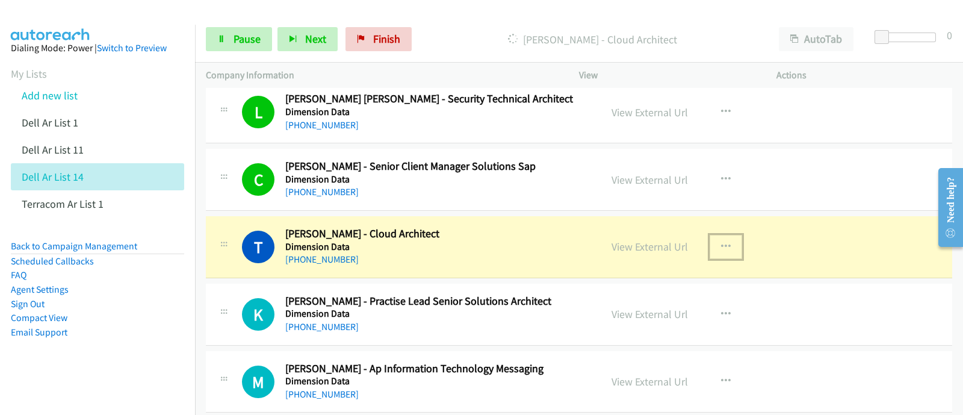
click at [721, 243] on icon "button" at bounding box center [726, 247] width 10 height 10
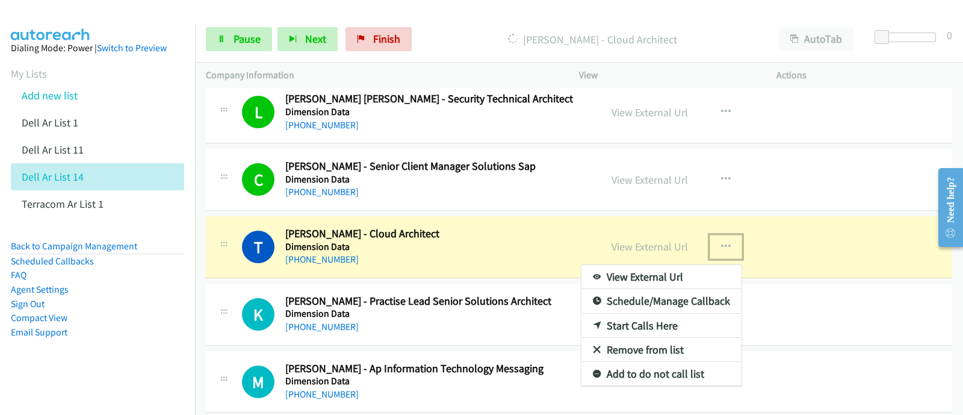
click at [664, 275] on link "View External Url" at bounding box center [662, 277] width 160 height 24
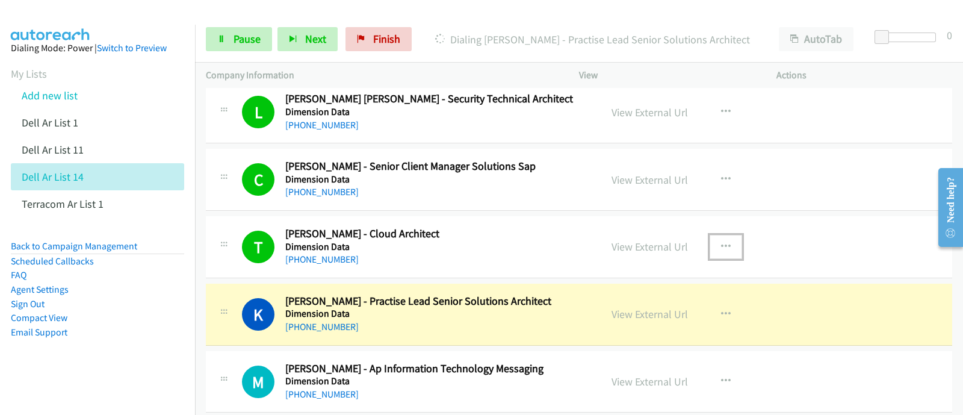
scroll to position [601, 0]
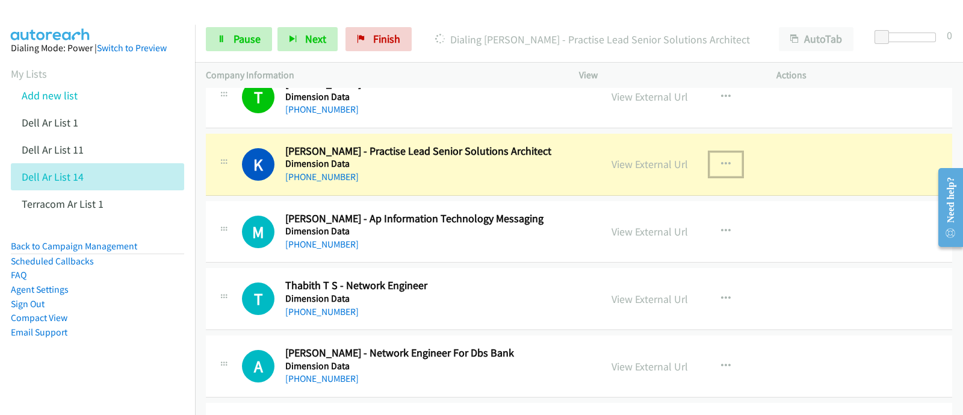
click at [721, 160] on icon "button" at bounding box center [726, 165] width 10 height 10
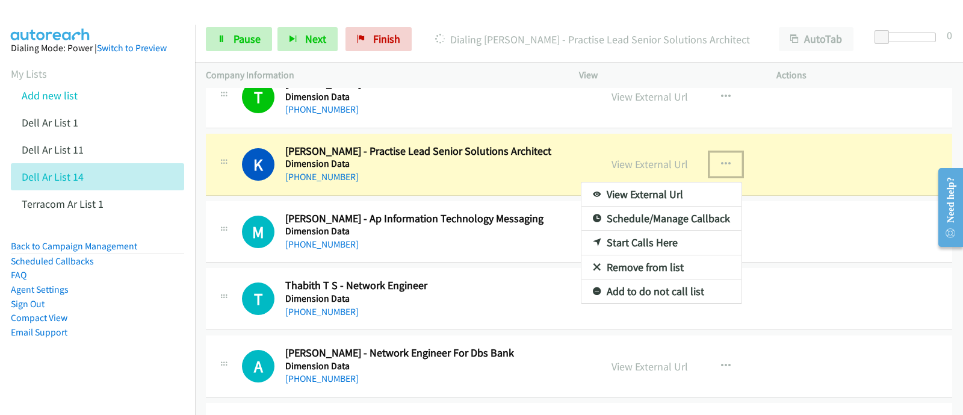
click at [693, 188] on link "View External Url" at bounding box center [662, 194] width 160 height 24
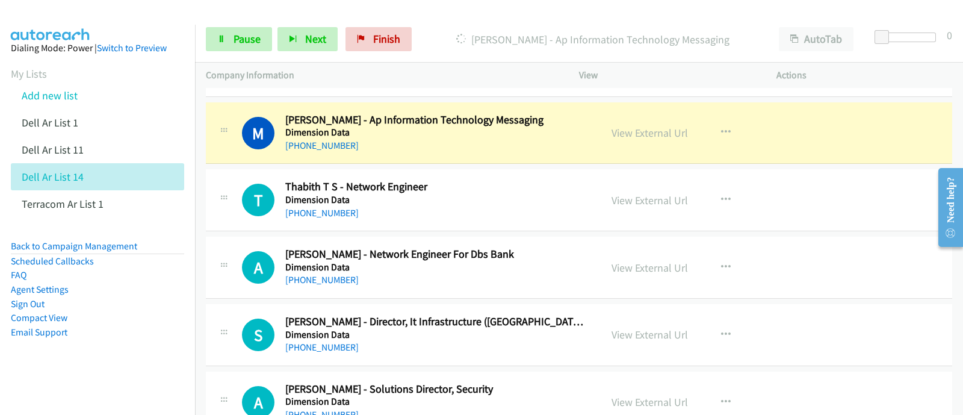
scroll to position [677, 0]
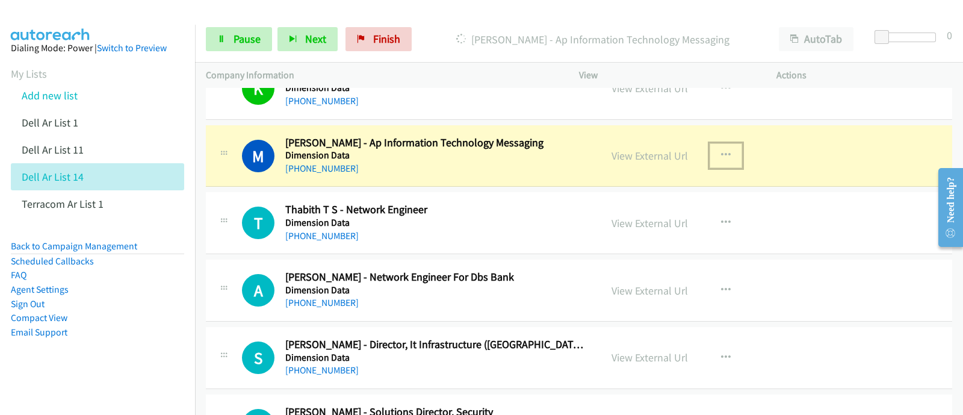
click at [721, 150] on icon "button" at bounding box center [726, 155] width 10 height 10
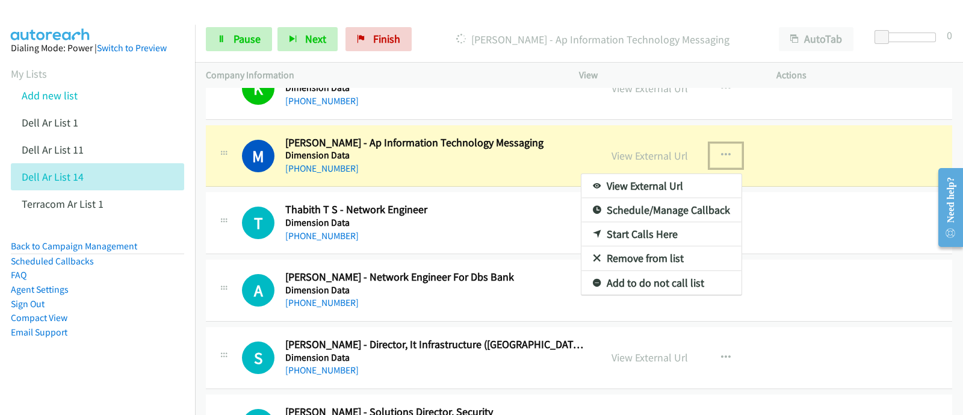
click at [692, 182] on link "View External Url" at bounding box center [662, 186] width 160 height 24
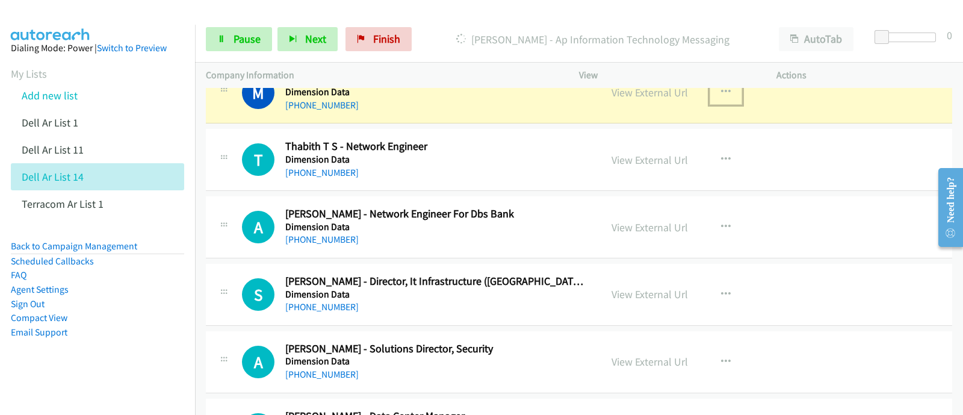
scroll to position [752, 0]
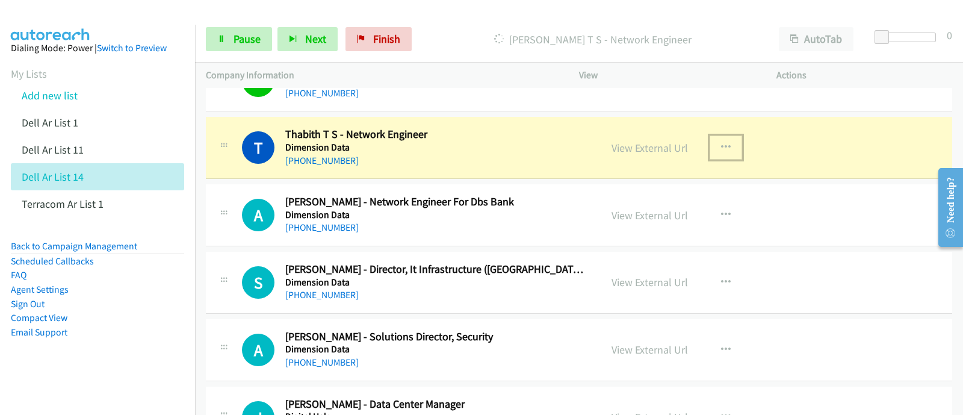
click at [721, 143] on icon "button" at bounding box center [726, 148] width 10 height 10
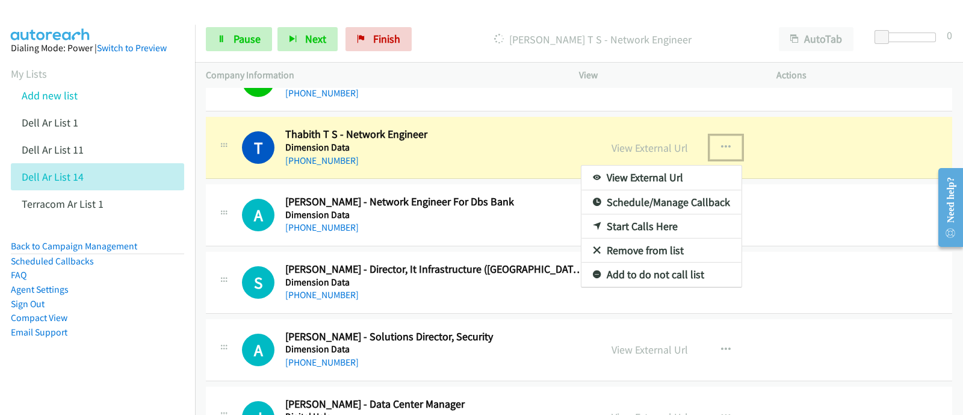
drag, startPoint x: 645, startPoint y: 146, endPoint x: 794, endPoint y: 137, distance: 149.6
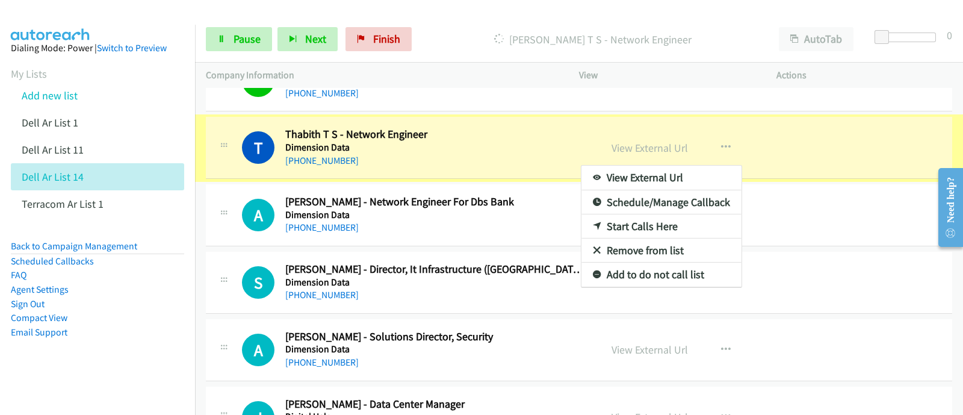
click at [794, 137] on div at bounding box center [481, 207] width 963 height 415
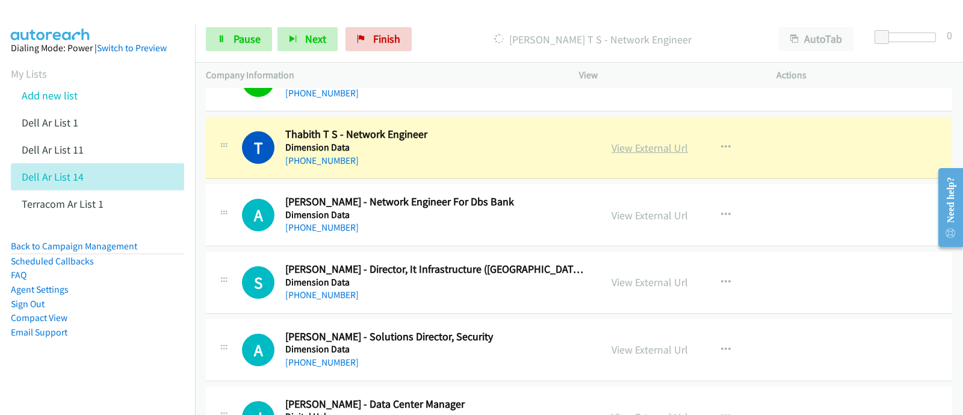
click at [636, 144] on link "View External Url" at bounding box center [650, 148] width 76 height 14
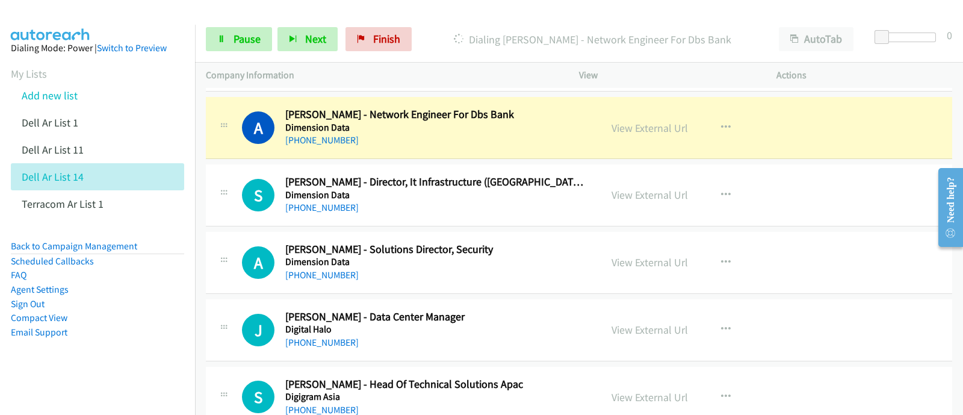
scroll to position [903, 0]
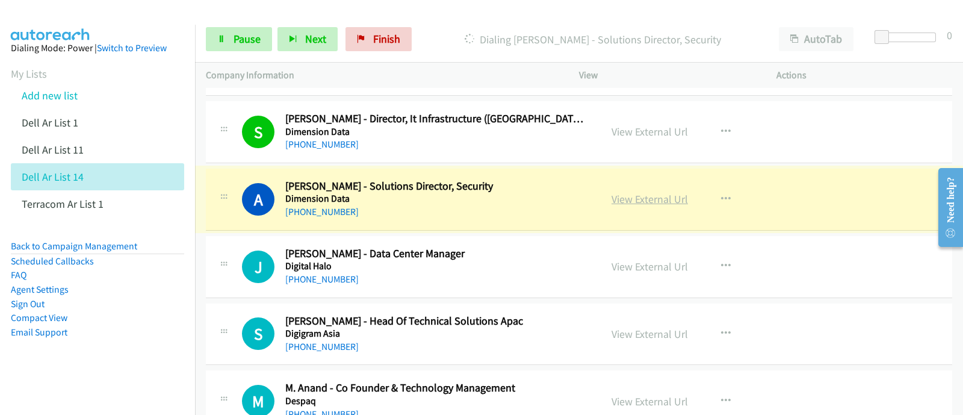
click at [642, 199] on link "View External Url" at bounding box center [650, 199] width 76 height 14
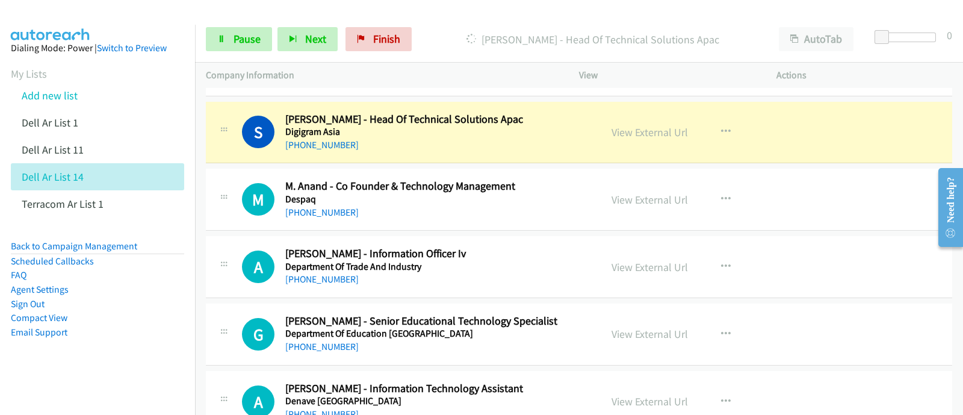
scroll to position [1128, 0]
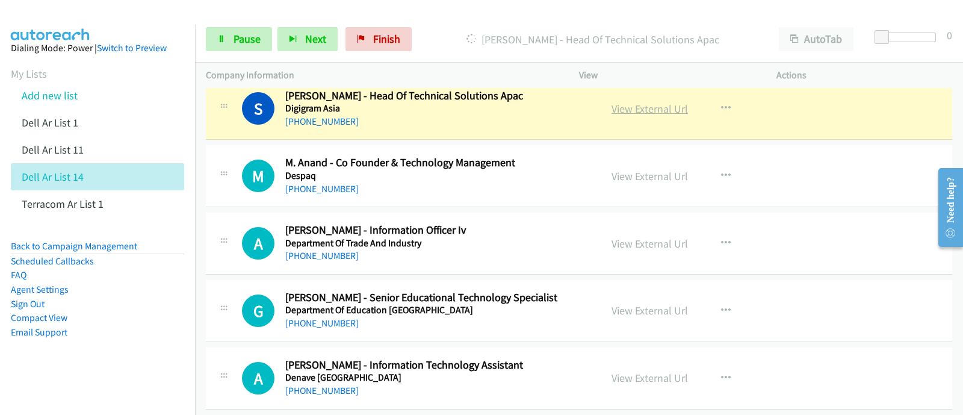
click at [651, 104] on link "View External Url" at bounding box center [650, 109] width 76 height 14
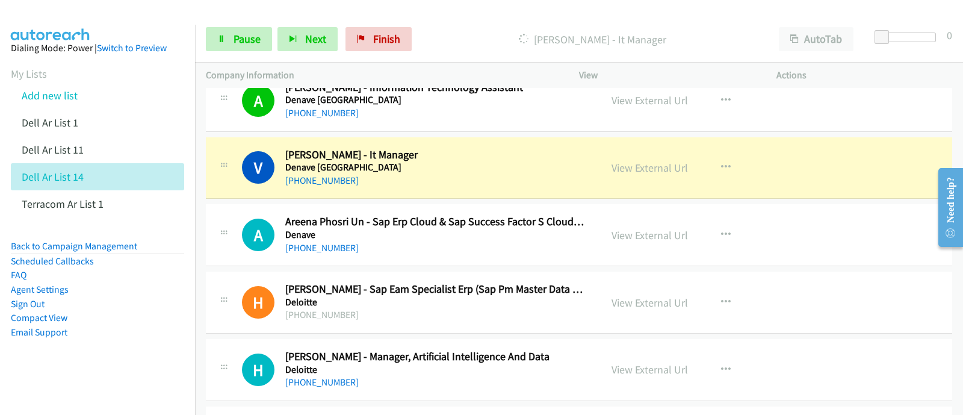
scroll to position [1430, 0]
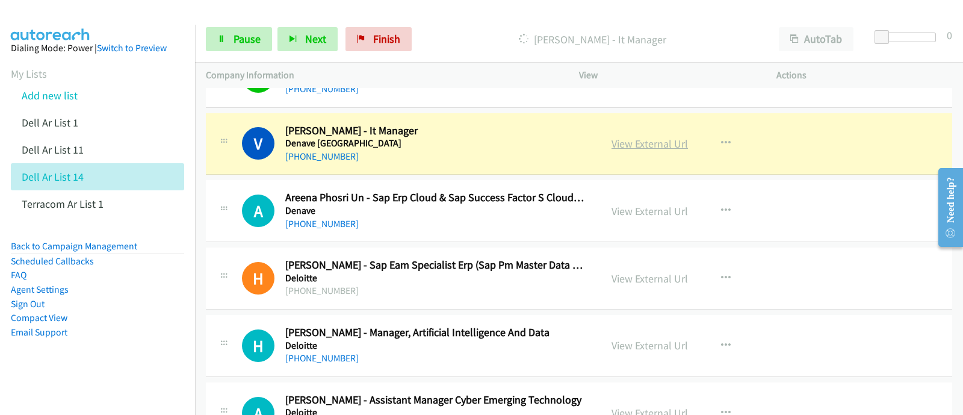
click at [623, 140] on link "View External Url" at bounding box center [650, 144] width 76 height 14
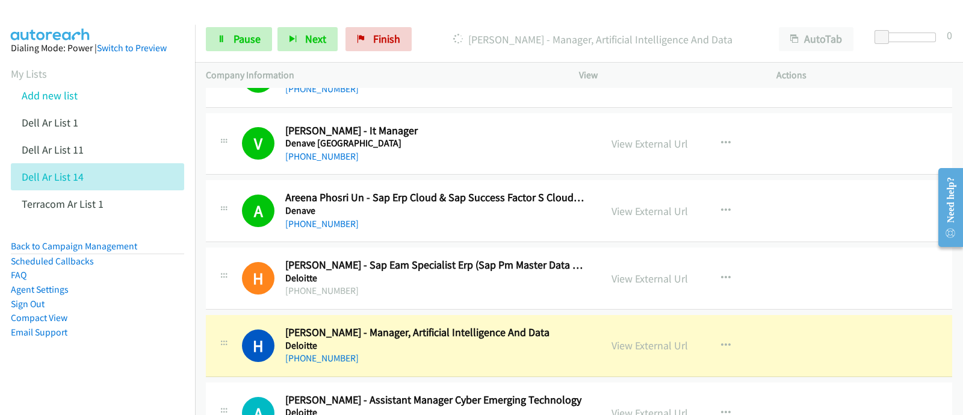
click at [908, 129] on div "V Callback Scheduled [PERSON_NAME] - It Manager Denave [GEOGRAPHIC_DATA] Asia/[…" at bounding box center [579, 144] width 746 height 62
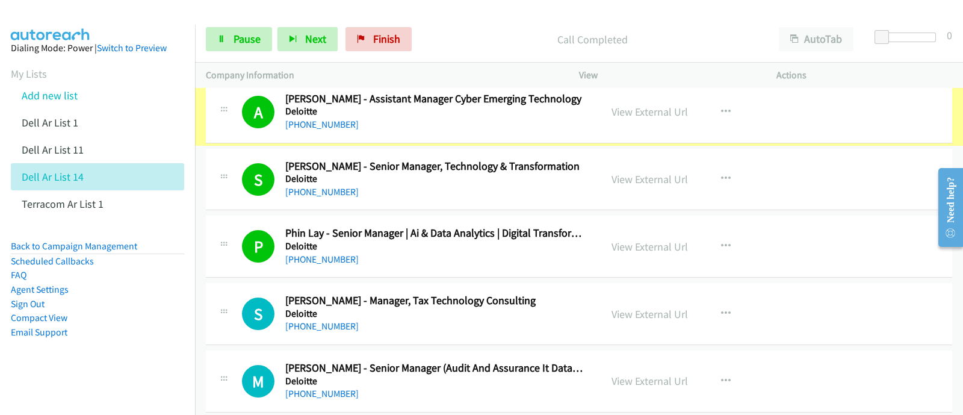
scroll to position [1731, 0]
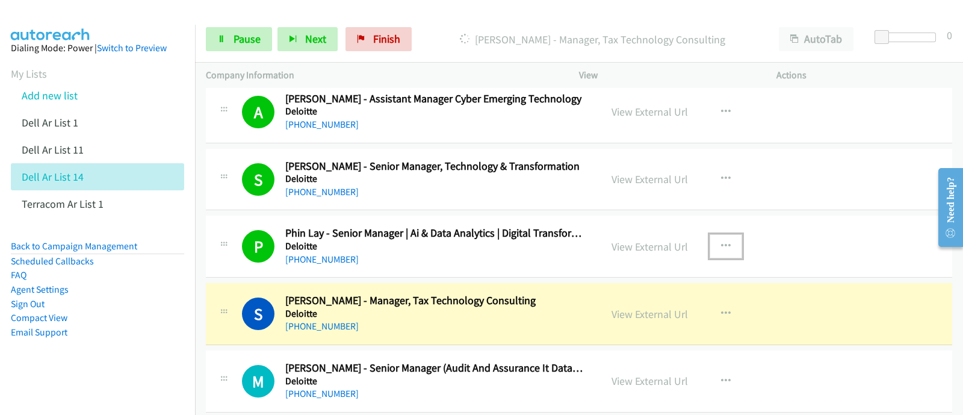
click at [725, 239] on button "button" at bounding box center [726, 246] width 33 height 24
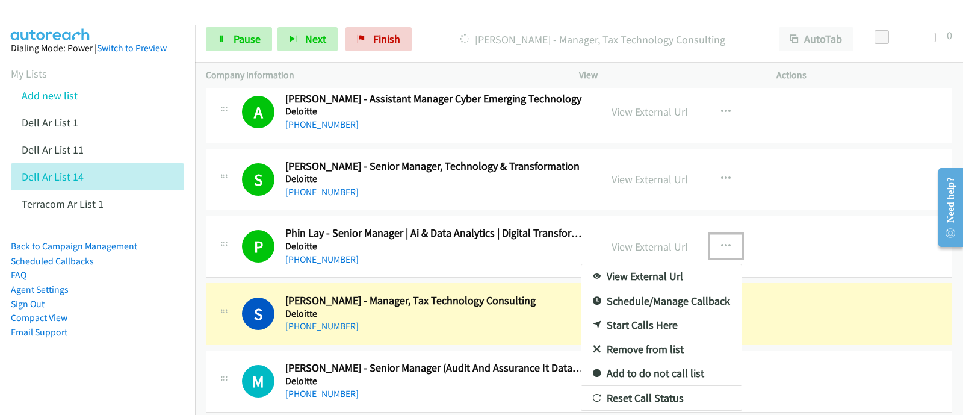
click at [680, 269] on link "View External Url" at bounding box center [662, 276] width 160 height 24
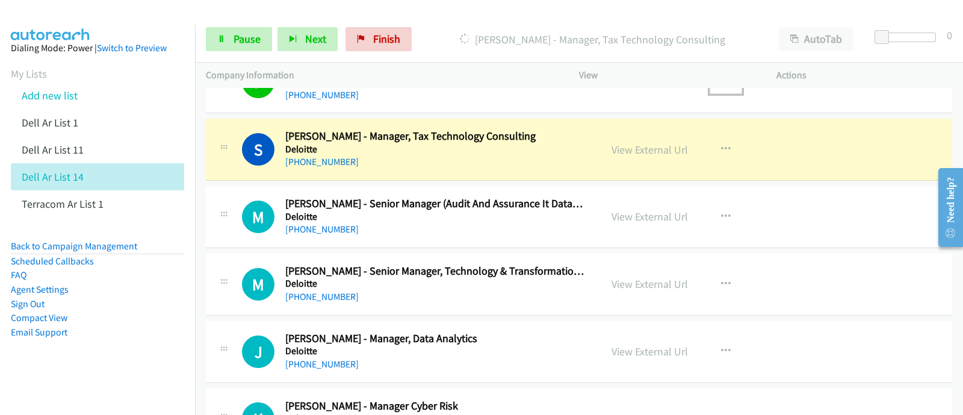
scroll to position [1881, 0]
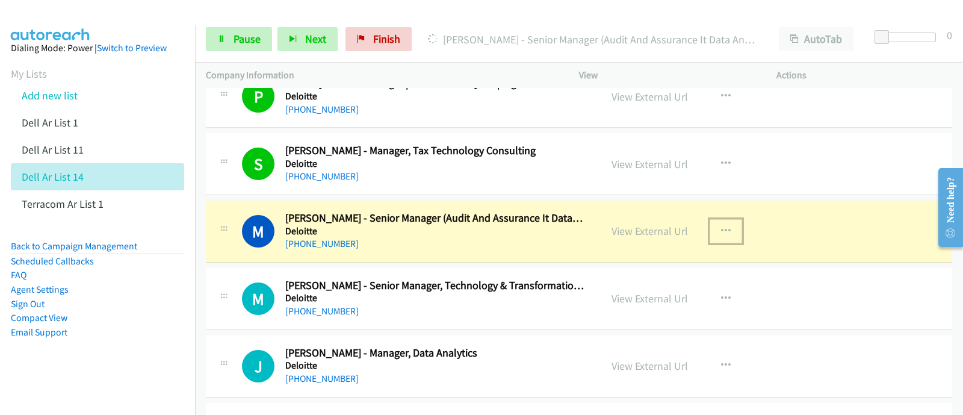
click at [723, 236] on button "button" at bounding box center [726, 231] width 33 height 24
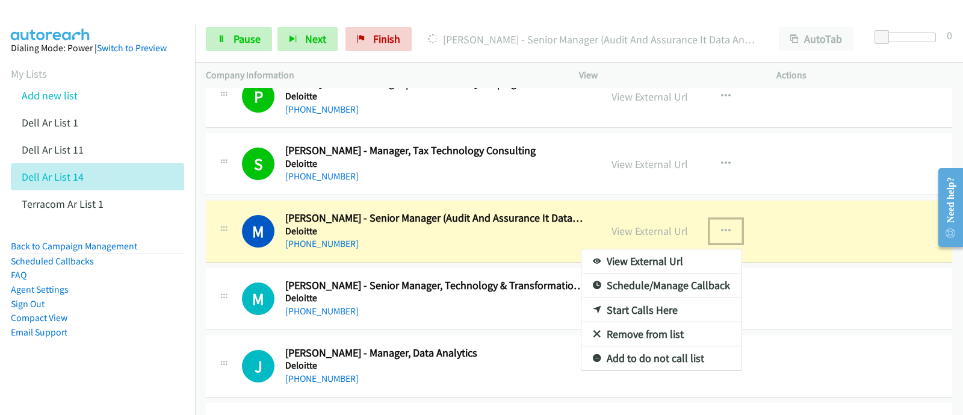
click at [684, 255] on link "View External Url" at bounding box center [662, 261] width 160 height 24
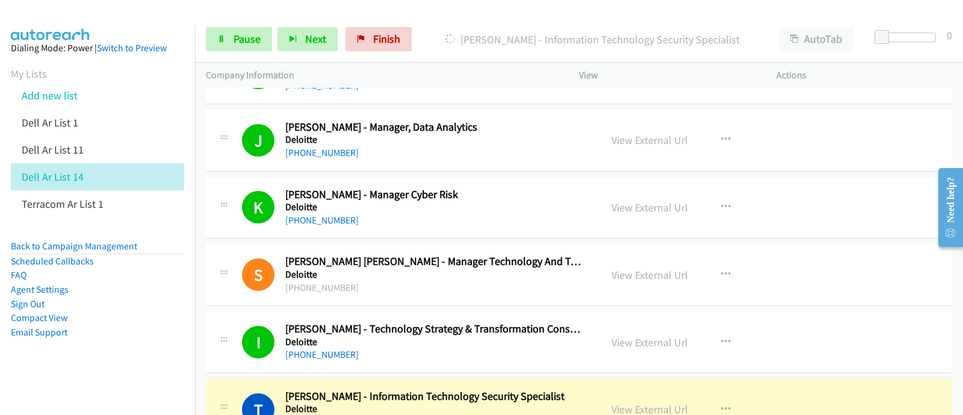
scroll to position [2257, 0]
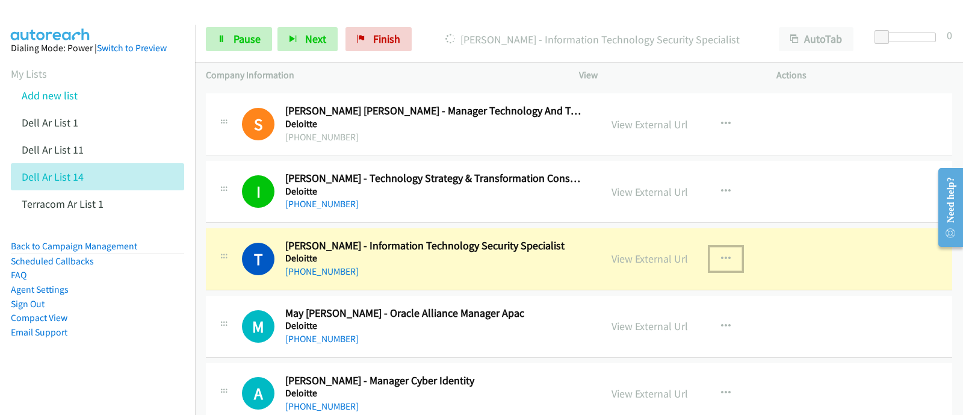
click at [721, 254] on icon "button" at bounding box center [726, 259] width 10 height 10
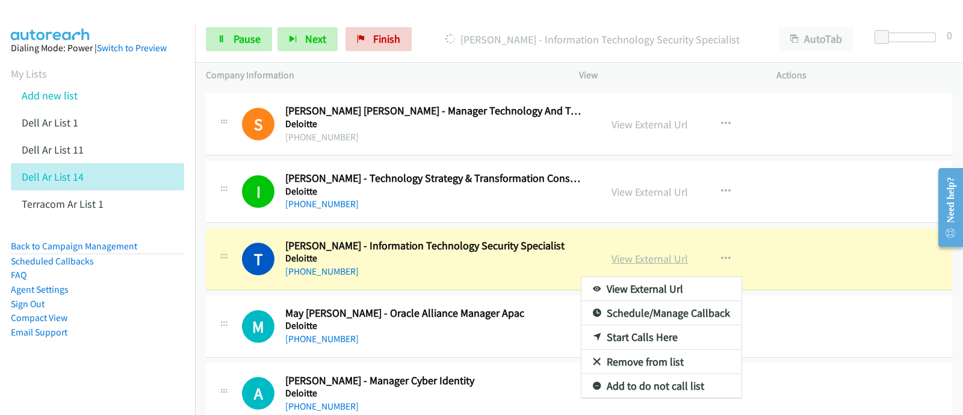
click at [650, 255] on div at bounding box center [481, 207] width 963 height 415
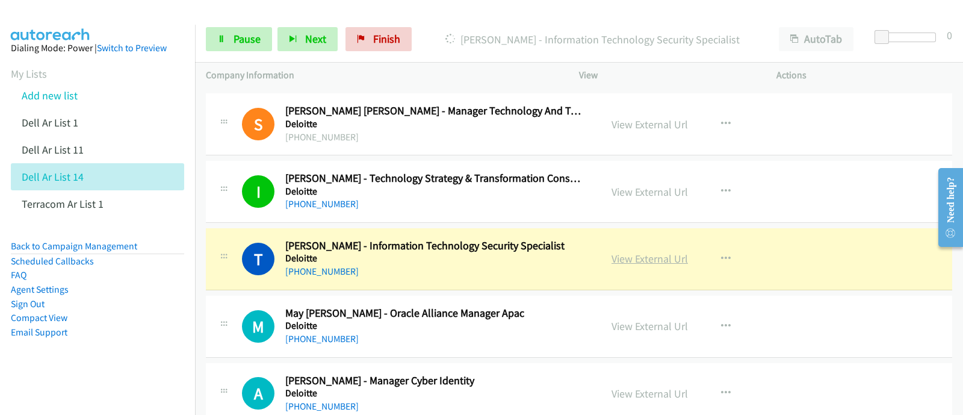
click at [653, 252] on link "View External Url" at bounding box center [650, 259] width 76 height 14
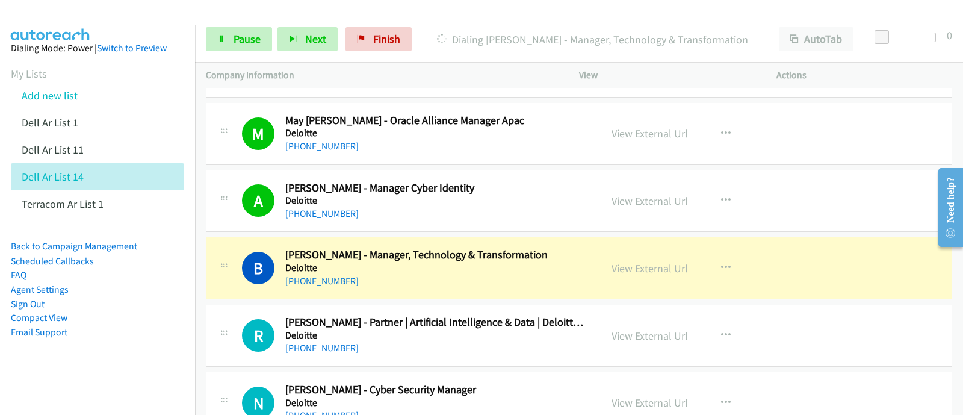
scroll to position [2483, 0]
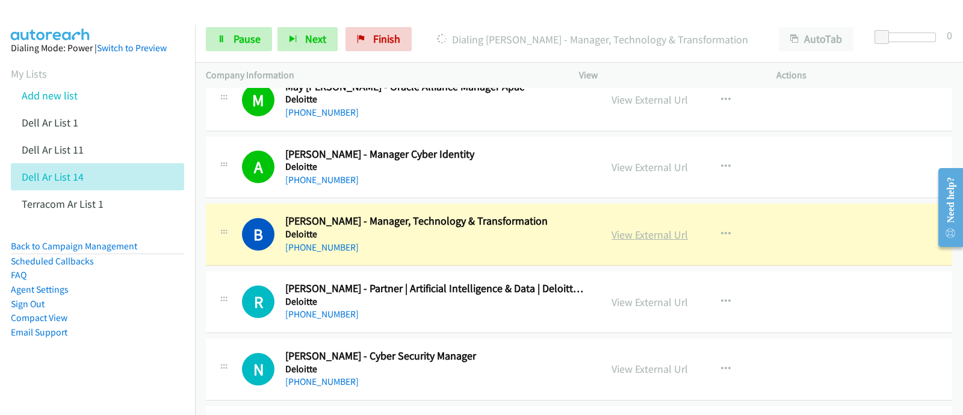
click at [650, 228] on link "View External Url" at bounding box center [650, 235] width 76 height 14
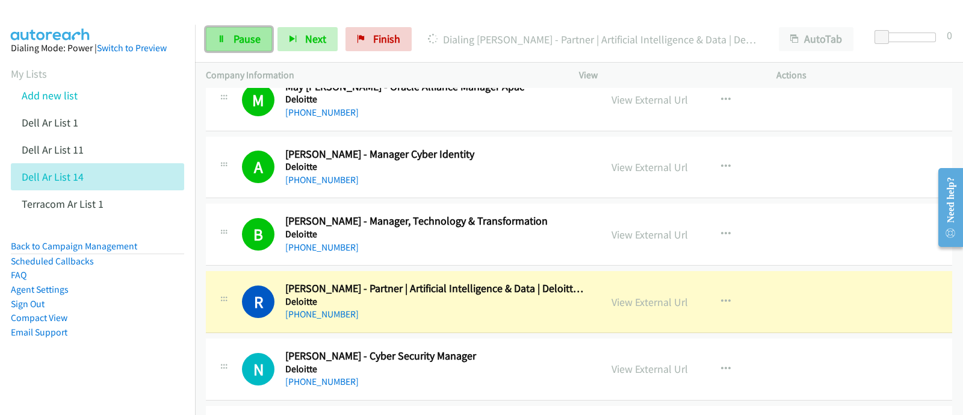
click at [244, 45] on link "Pause" at bounding box center [239, 39] width 66 height 24
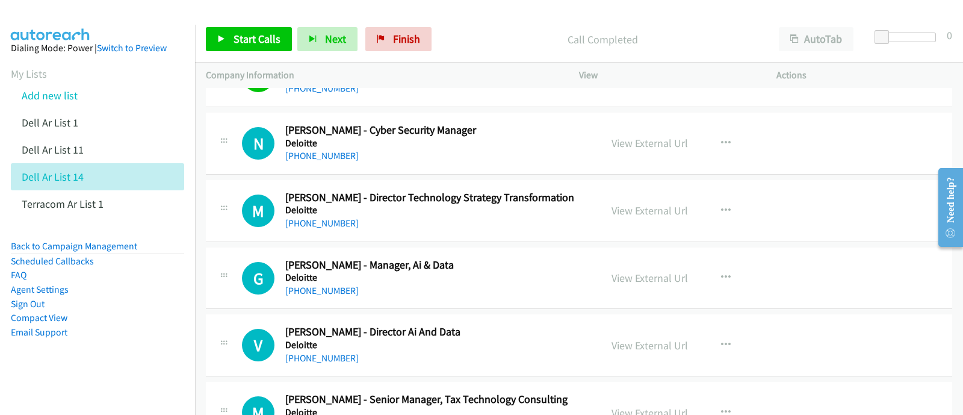
scroll to position [2634, 0]
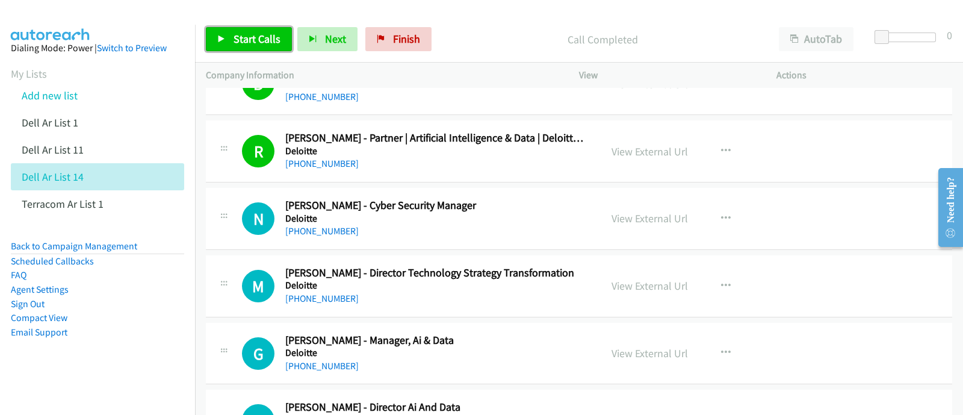
click at [223, 41] on icon at bounding box center [221, 40] width 8 height 8
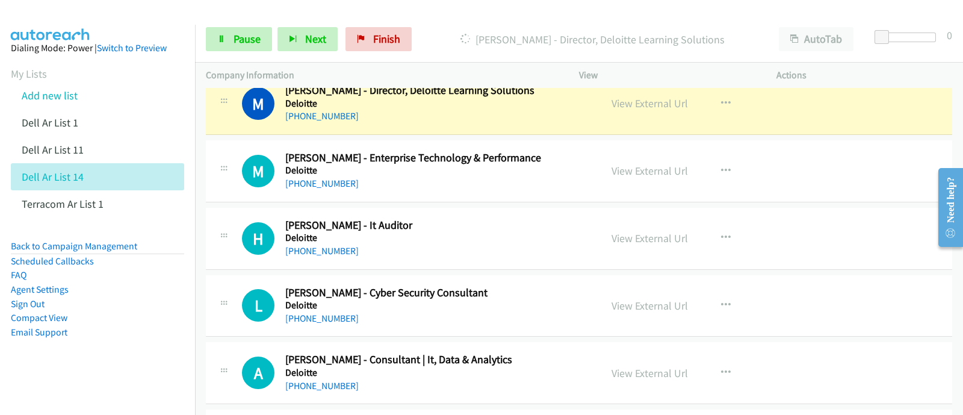
scroll to position [3010, 0]
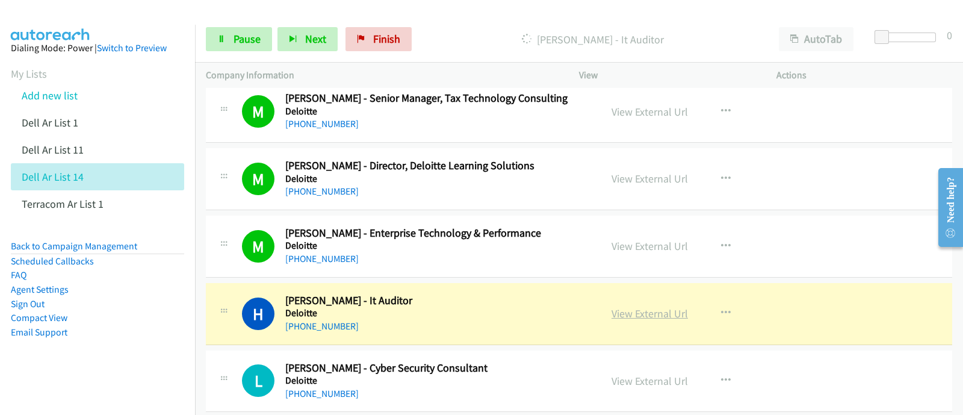
click at [658, 306] on link "View External Url" at bounding box center [650, 313] width 76 height 14
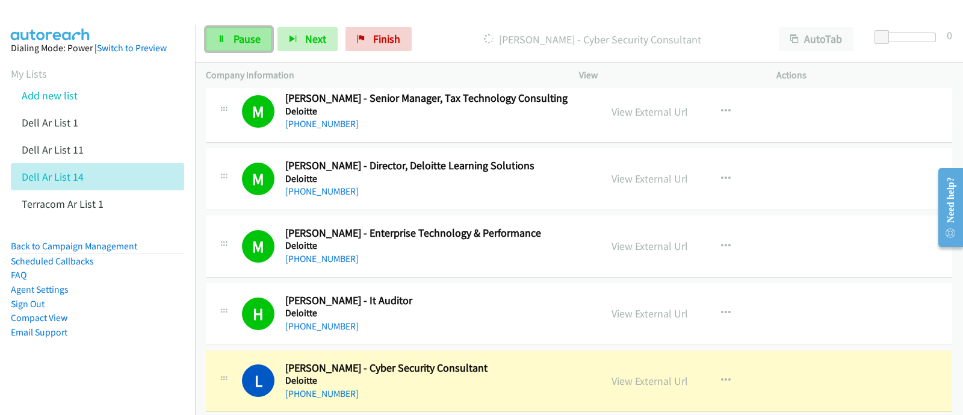
click at [242, 37] on span "Pause" at bounding box center [247, 39] width 27 height 14
